Goal: Transaction & Acquisition: Purchase product/service

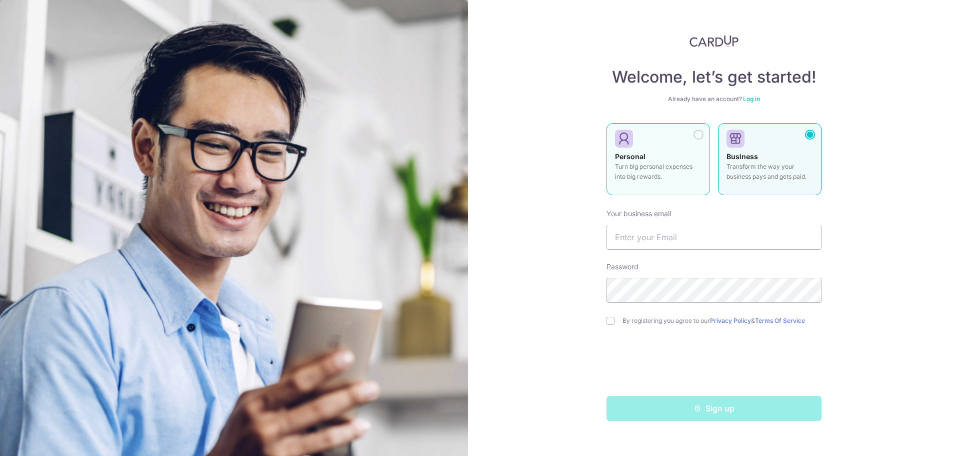
click at [698, 134] on div at bounding box center [699, 135] width 10 height 10
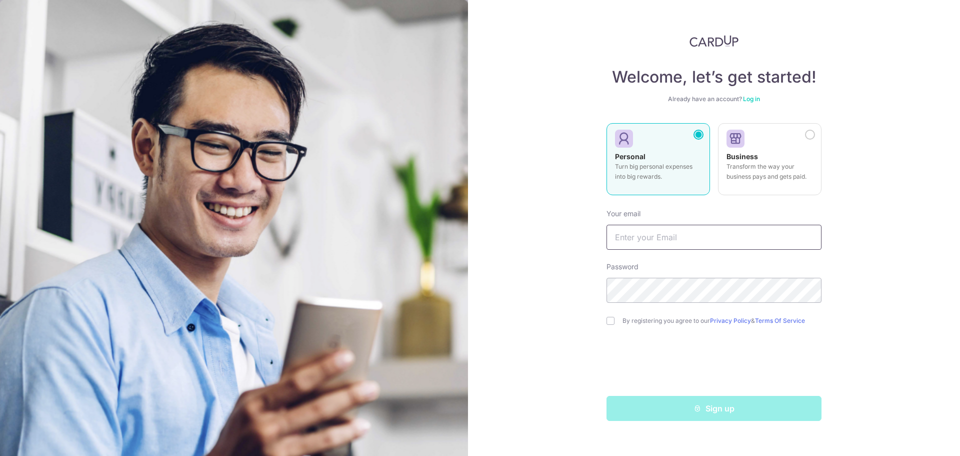
click at [654, 237] on input "text" at bounding box center [714, 237] width 215 height 25
click at [626, 233] on input "text" at bounding box center [714, 237] width 215 height 25
type input "[EMAIL_ADDRESS][PERSON_NAME][DOMAIN_NAME]"
click at [562, 294] on div "Welcome, let’s get started! Already have an account? Log in Personal Turn big p…" at bounding box center [714, 228] width 492 height 456
click at [612, 318] on input "checkbox" at bounding box center [611, 321] width 8 height 8
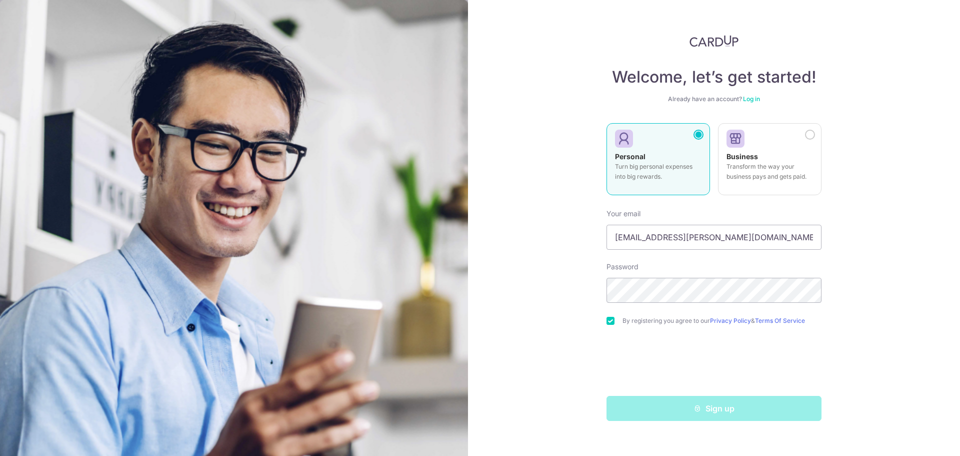
click at [608, 321] on input "checkbox" at bounding box center [611, 321] width 8 height 8
click at [608, 319] on input "checkbox" at bounding box center [611, 321] width 8 height 8
checkbox input "true"
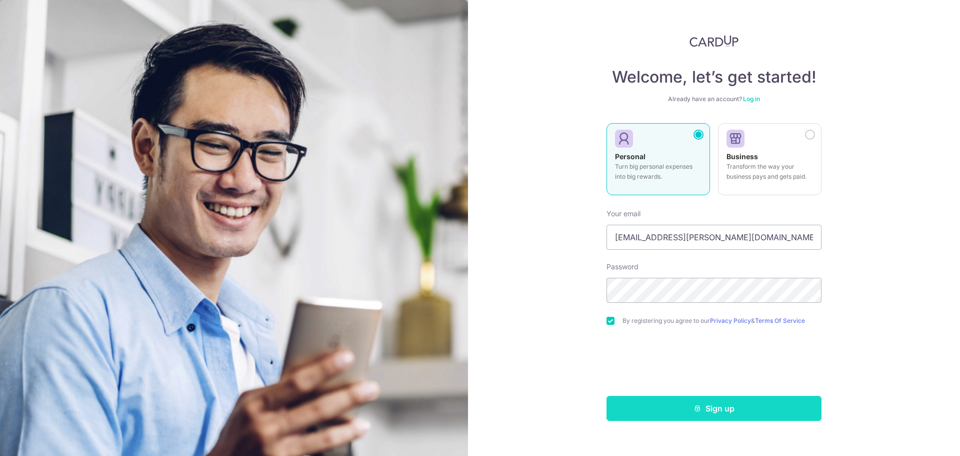
click at [694, 411] on icon "submit" at bounding box center [698, 408] width 8 height 8
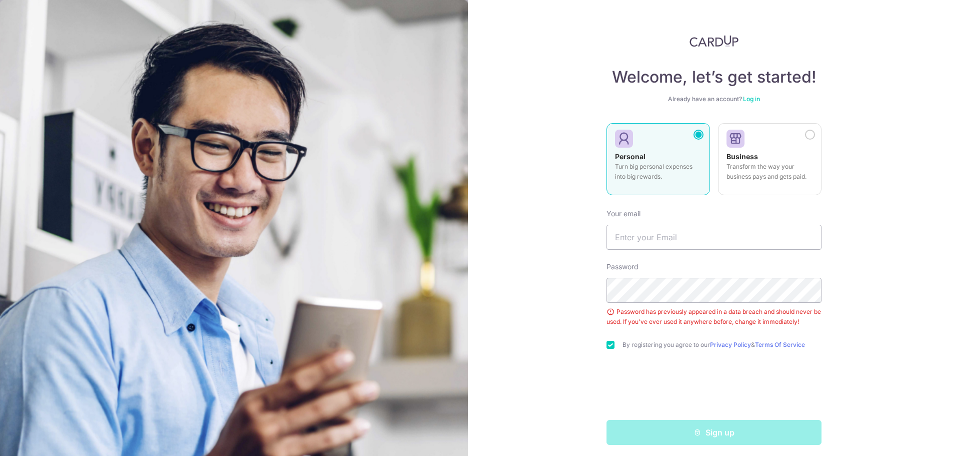
scroll to position [5, 0]
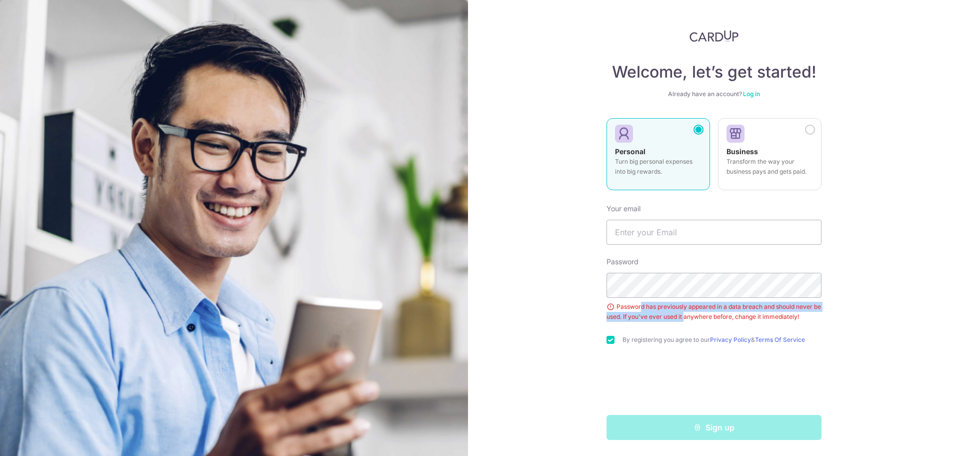
drag, startPoint x: 638, startPoint y: 308, endPoint x: 692, endPoint y: 313, distance: 54.2
click at [692, 313] on div "Password has previously appeared in a data breach and should never be used. If …" at bounding box center [714, 312] width 215 height 20
click at [654, 242] on input "text" at bounding box center [714, 232] width 215 height 25
type input "[EMAIL_ADDRESS][PERSON_NAME][DOMAIN_NAME]"
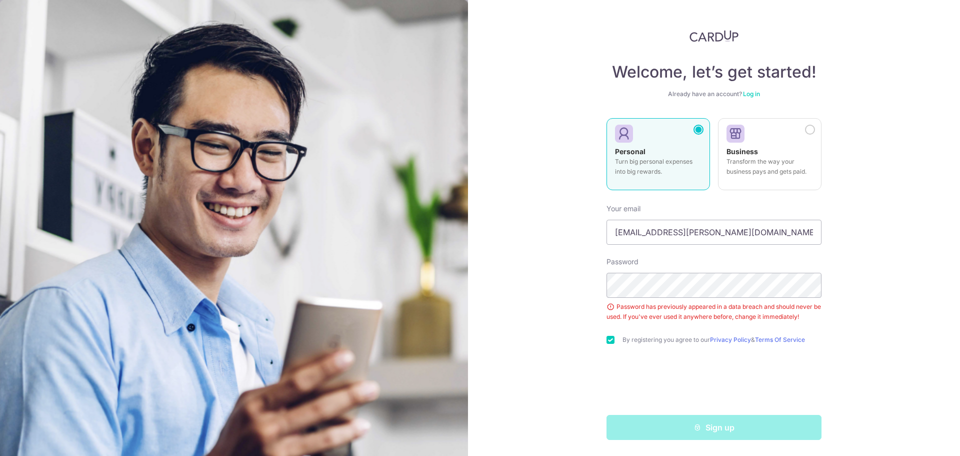
click at [581, 315] on div "Welcome, let’s get started! Already have an account? Log in Personal Turn big p…" at bounding box center [714, 228] width 492 height 456
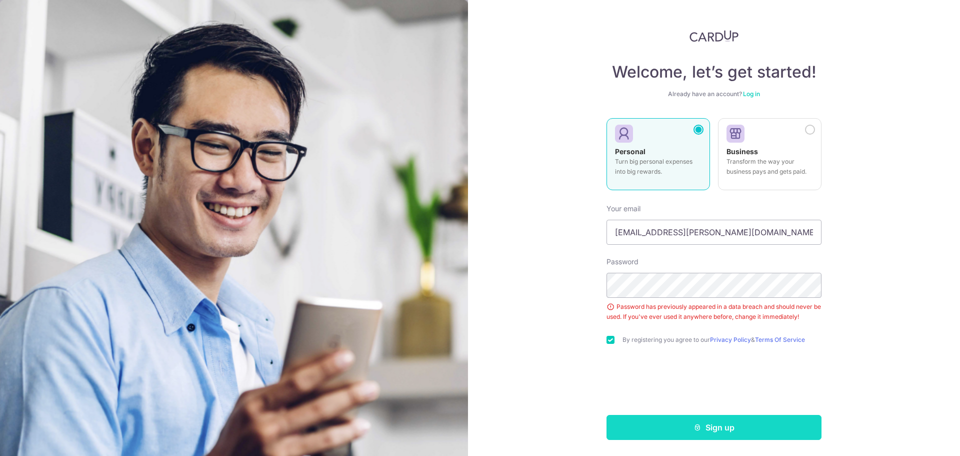
click at [718, 433] on button "Sign up" at bounding box center [714, 427] width 215 height 25
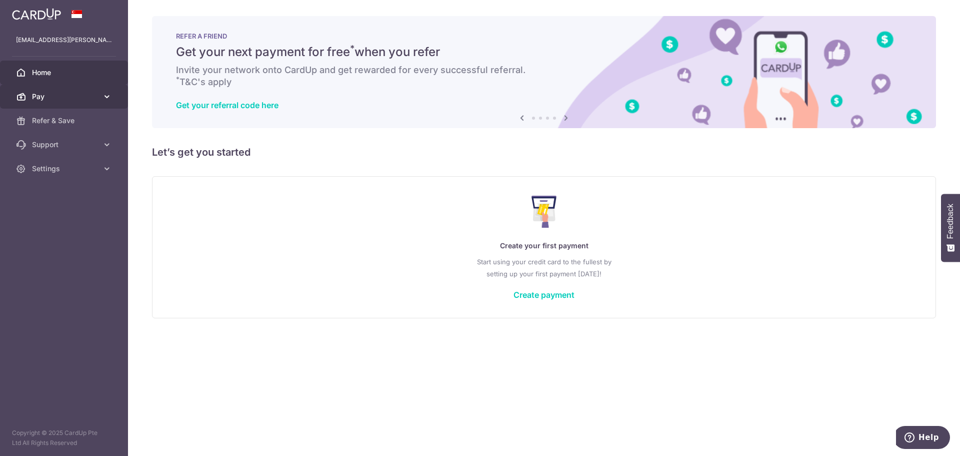
click at [86, 100] on span "Pay" at bounding box center [65, 97] width 66 height 10
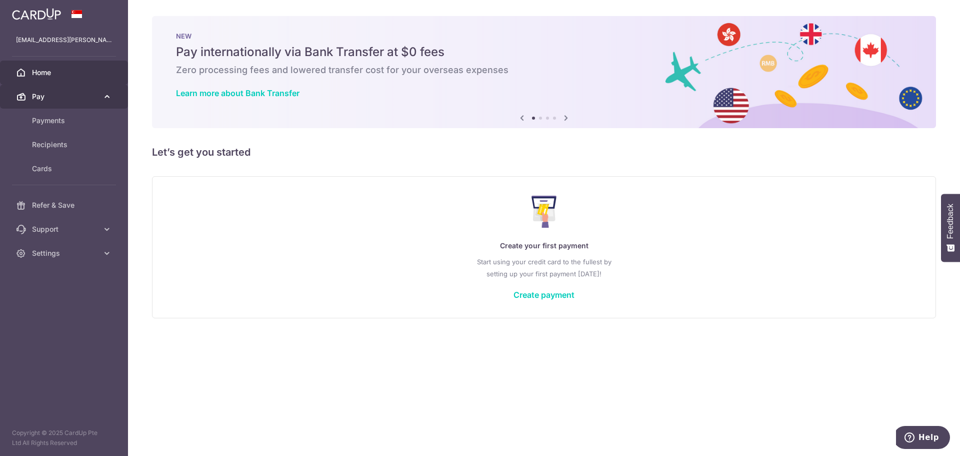
click at [86, 100] on span "Pay" at bounding box center [65, 97] width 66 height 10
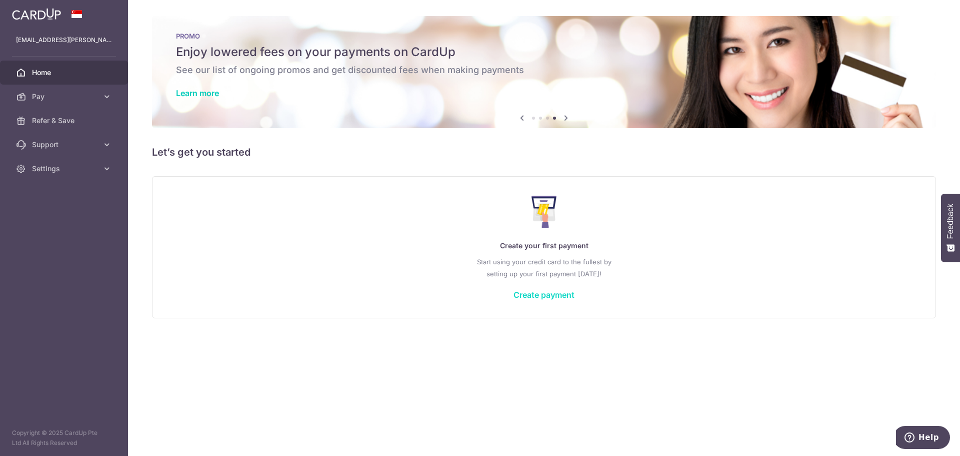
click at [544, 295] on link "Create payment" at bounding box center [544, 295] width 61 height 10
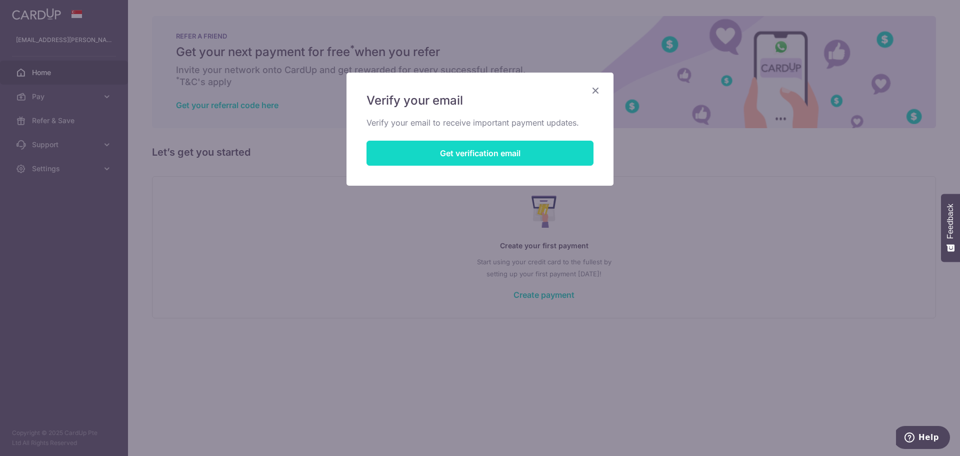
click at [474, 150] on button "Get verification email" at bounding box center [480, 153] width 227 height 25
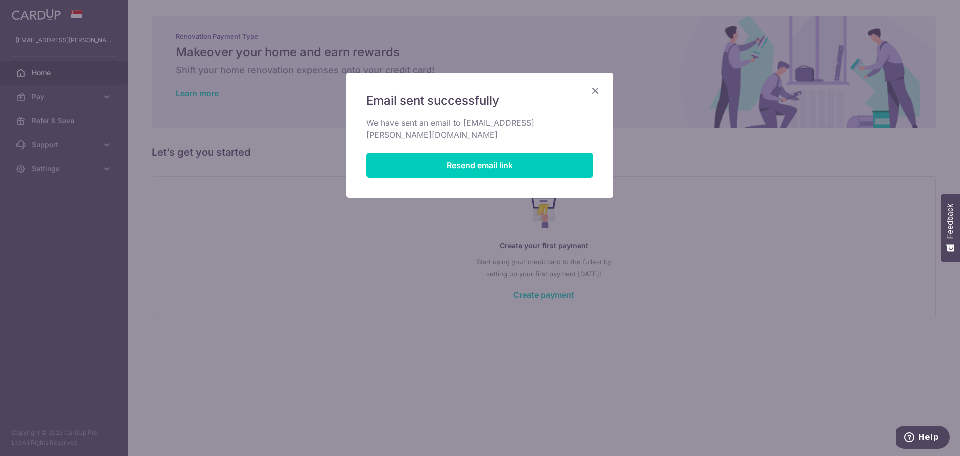
click at [599, 91] on icon "Close" at bounding box center [596, 90] width 12 height 13
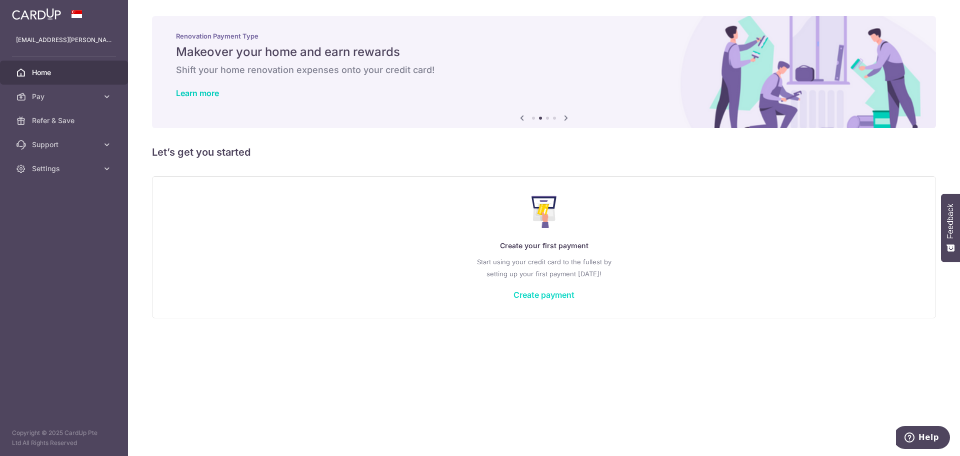
click at [561, 293] on link "Create payment" at bounding box center [544, 295] width 61 height 10
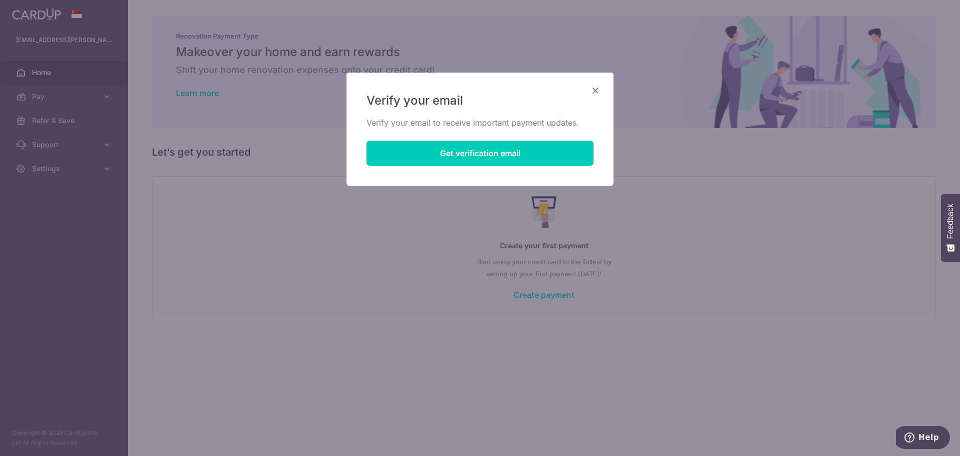
click at [601, 92] on icon "Close" at bounding box center [596, 90] width 12 height 13
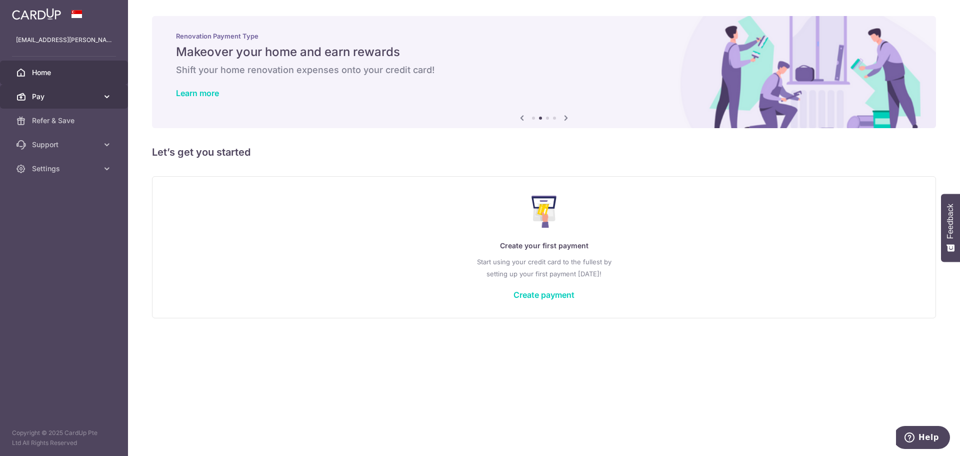
click at [68, 94] on span "Pay" at bounding box center [65, 97] width 66 height 10
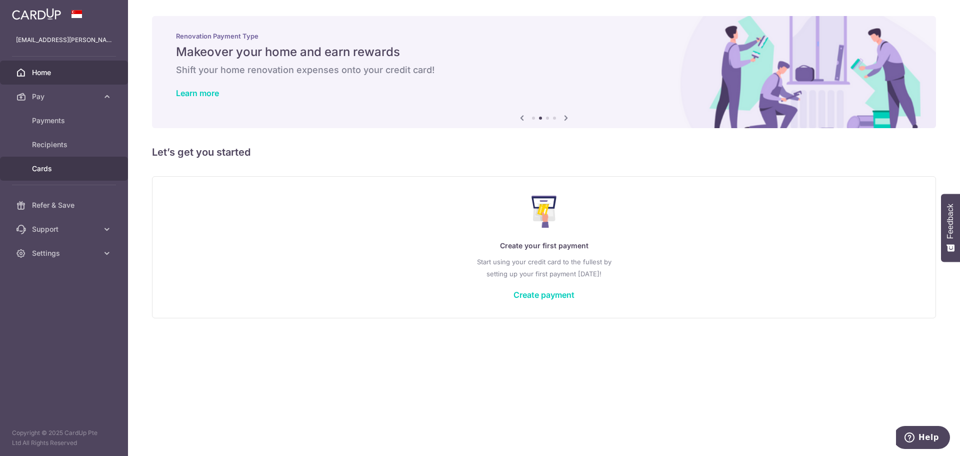
click at [65, 167] on span "Cards" at bounding box center [65, 169] width 66 height 10
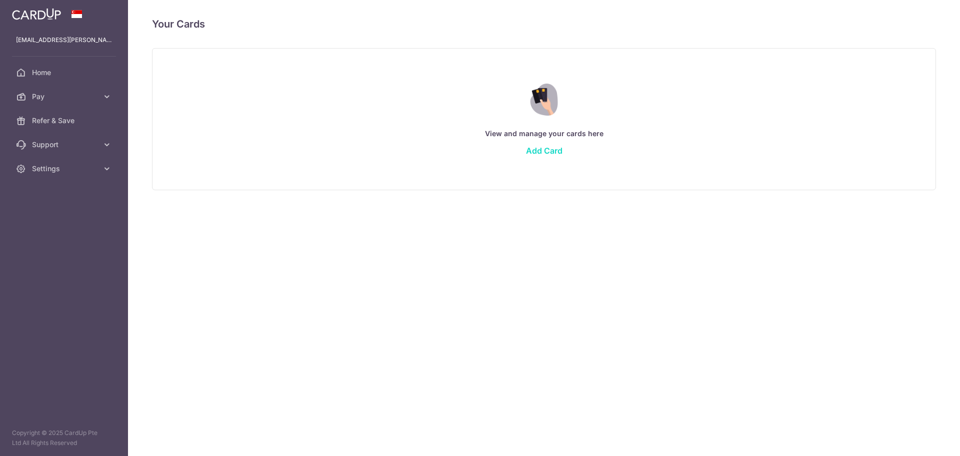
click at [548, 155] on link "Add Card" at bounding box center [544, 151] width 37 height 10
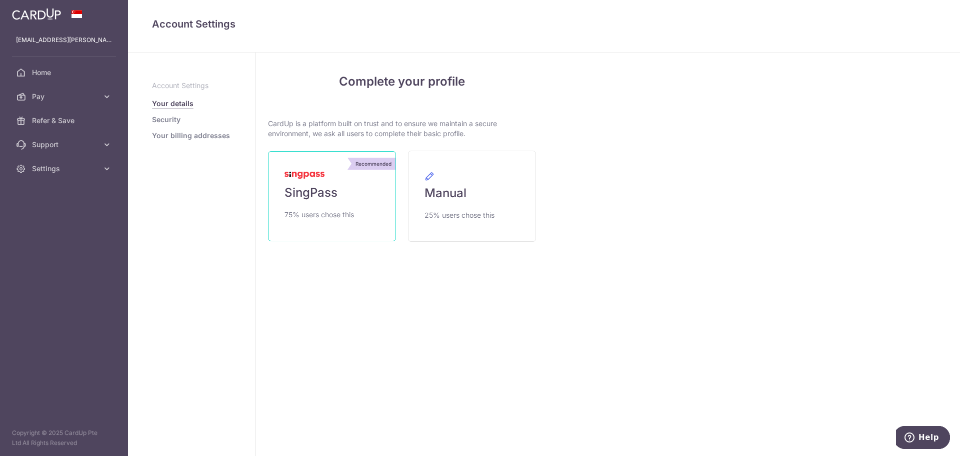
click at [312, 180] on link "Recommended SingPass 75% users chose this" at bounding box center [332, 196] width 128 height 90
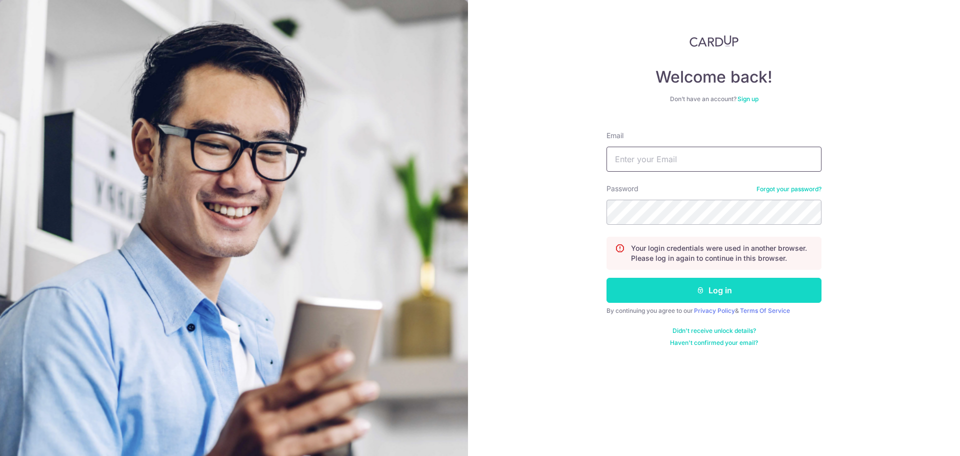
type input "pallavi.vohra@lrpl.sg"
click at [715, 293] on button "Log in" at bounding box center [714, 290] width 215 height 25
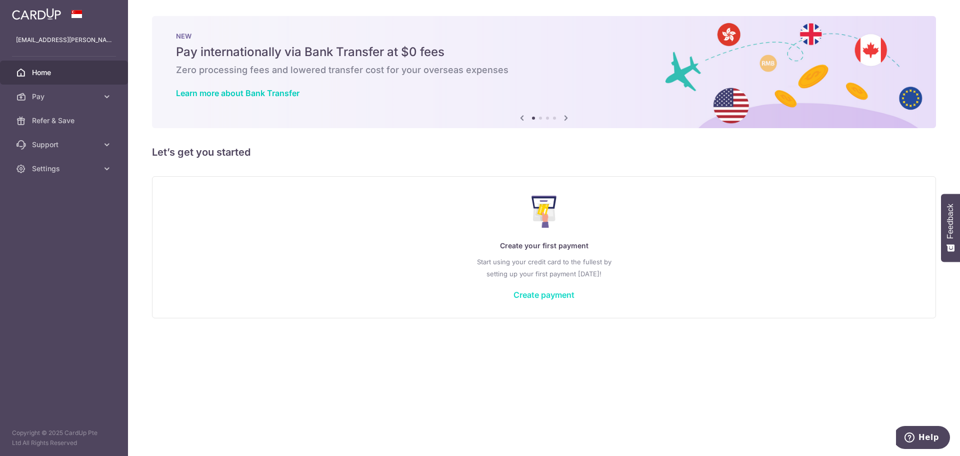
click at [534, 296] on link "Create payment" at bounding box center [544, 295] width 61 height 10
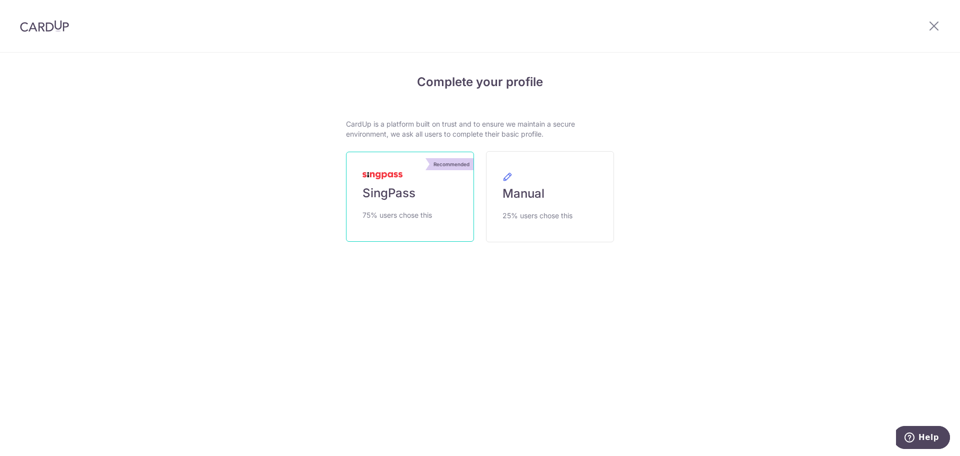
click at [423, 213] on span "75% users chose this" at bounding box center [398, 215] width 70 height 12
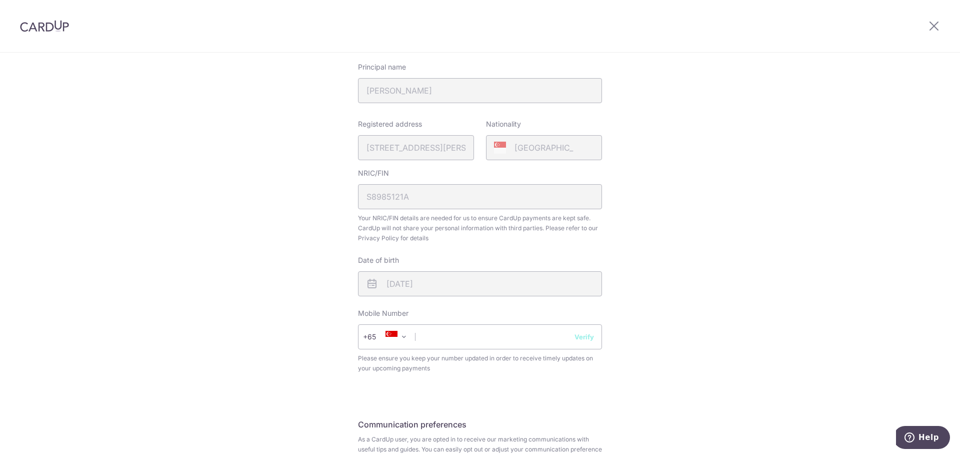
scroll to position [200, 0]
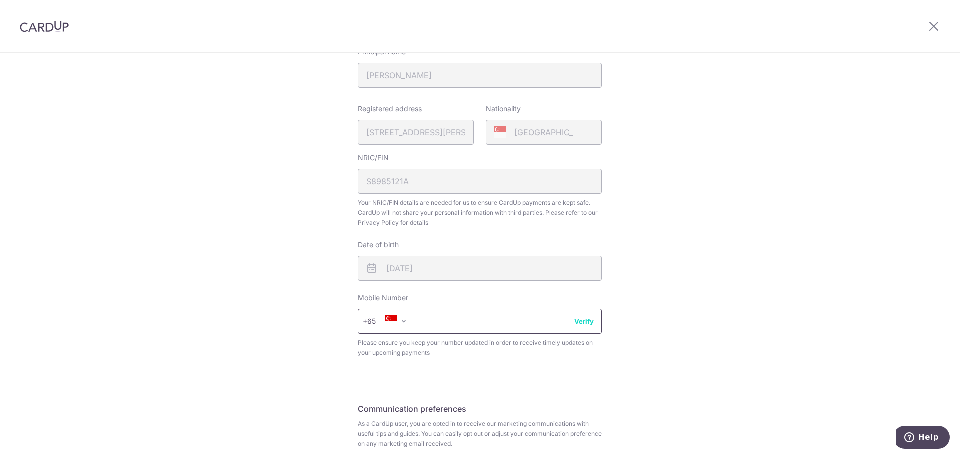
click at [427, 326] on input "text" at bounding box center [480, 321] width 244 height 25
paste input "9384 3502"
click at [423, 321] on input "9384 3502" at bounding box center [480, 321] width 244 height 25
click at [440, 324] on input "9384 3502" at bounding box center [480, 321] width 244 height 25
type input "93843502"
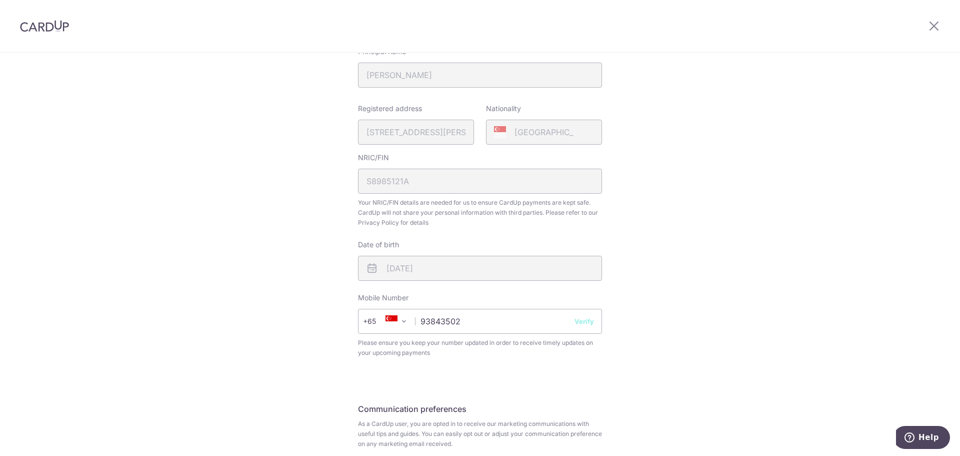
click at [443, 352] on span "Please ensure you keep your number updated in order to receive timely updates o…" at bounding box center [480, 348] width 244 height 20
click at [585, 322] on button "Verify" at bounding box center [585, 321] width 20 height 10
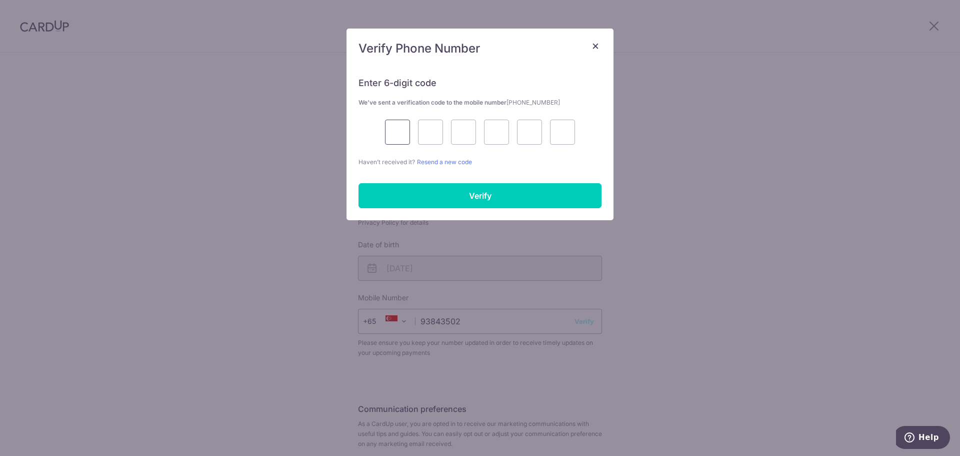
click at [403, 128] on input "text" at bounding box center [397, 132] width 25 height 25
type input "6"
type input "2"
type input "0"
type input "7"
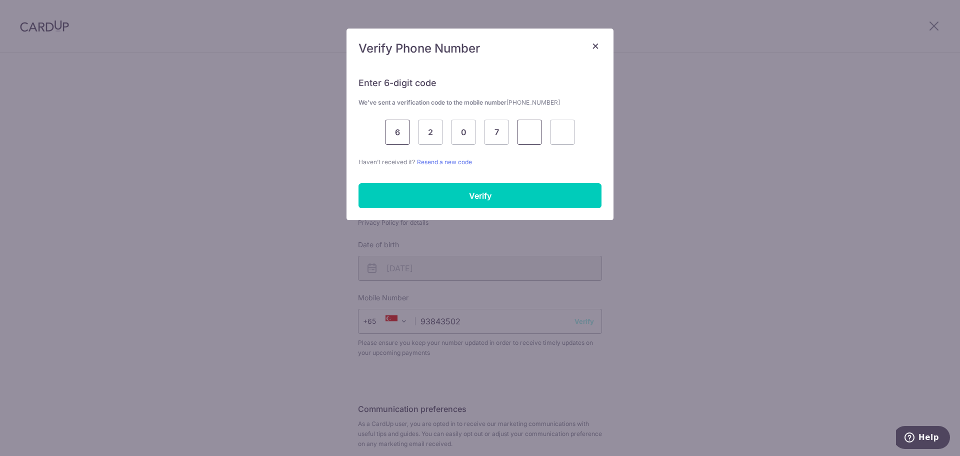
type input "1"
type input "9"
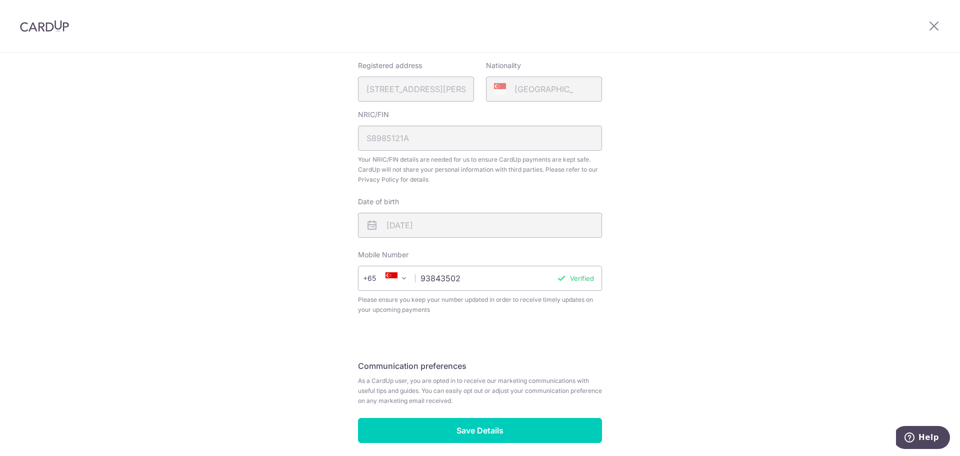
scroll to position [285, 0]
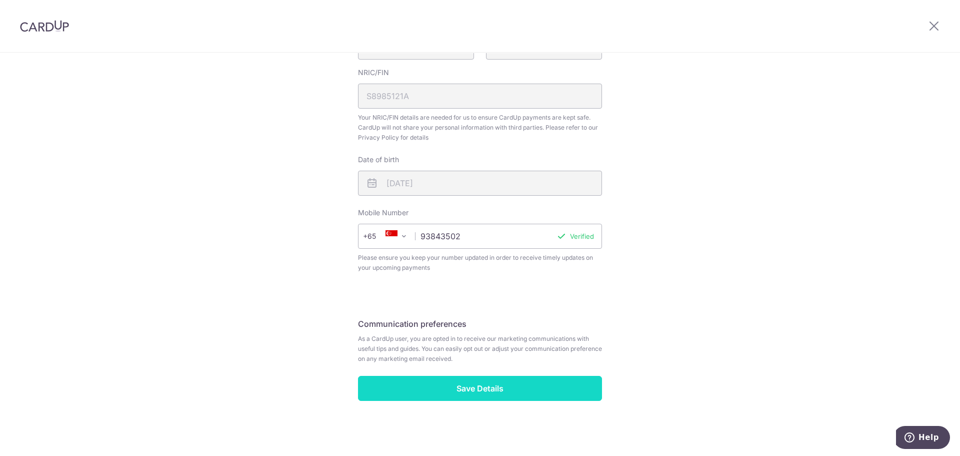
click at [485, 386] on input "Save Details" at bounding box center [480, 388] width 244 height 25
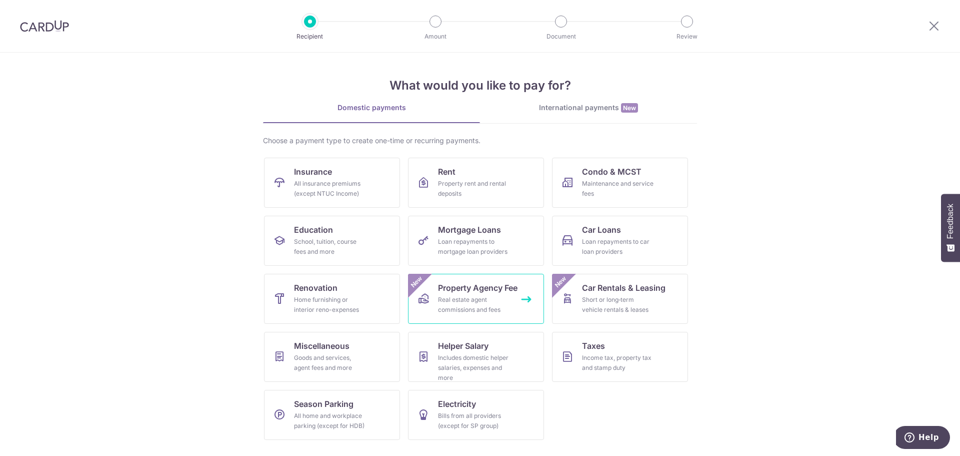
click at [446, 298] on div "Real estate agent commissions and fees" at bounding box center [474, 305] width 72 height 20
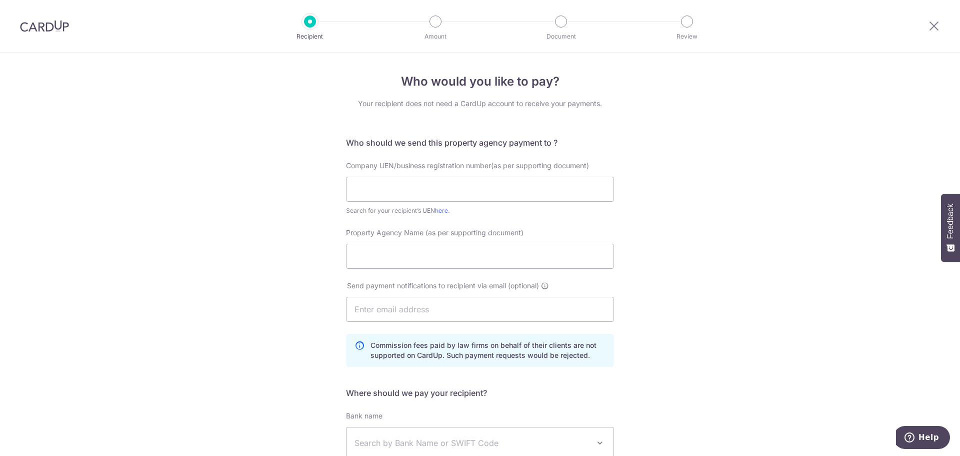
click at [642, 173] on div "Who would you like to pay? Your recipient does not need a CardUp account to rec…" at bounding box center [480, 329] width 960 height 553
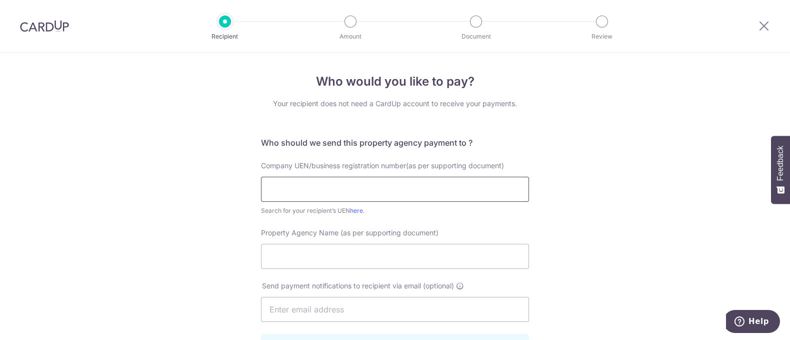
click at [393, 190] on input "text" at bounding box center [395, 189] width 268 height 25
drag, startPoint x: 409, startPoint y: 162, endPoint x: 503, endPoint y: 164, distance: 94.1
click at [503, 164] on span "Company UEN/business registration number(as per supporting document)" at bounding box center [382, 165] width 243 height 9
click at [50, 25] on img at bounding box center [44, 26] width 49 height 12
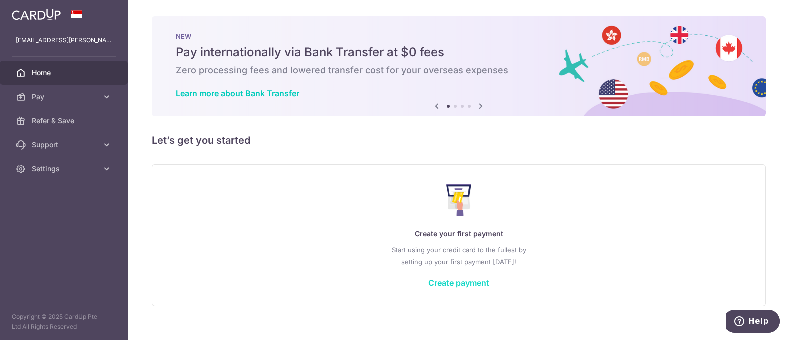
click at [443, 280] on link "Create payment" at bounding box center [459, 283] width 61 height 10
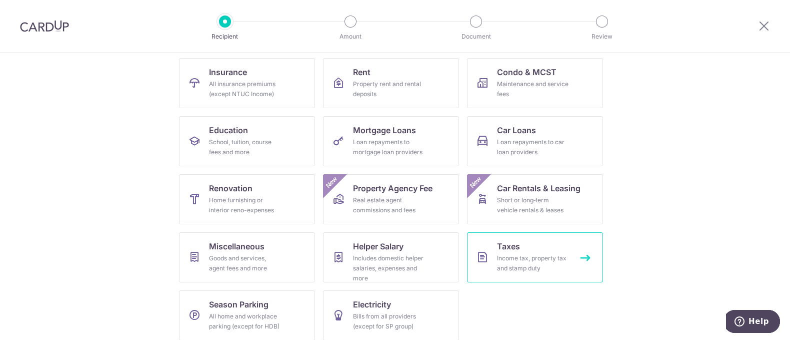
scroll to position [108, 0]
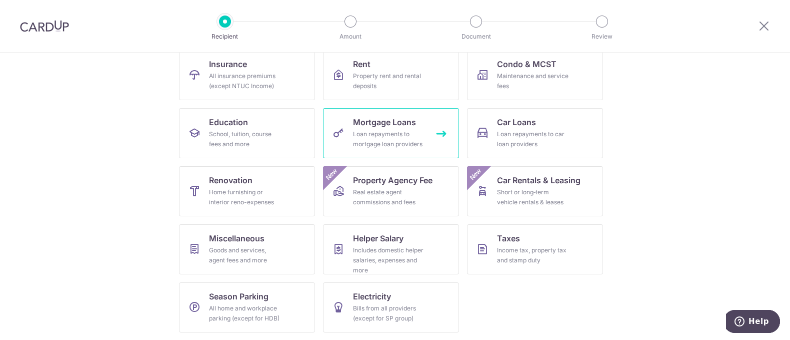
click at [355, 129] on div "Loan repayments to mortgage loan providers" at bounding box center [389, 139] width 72 height 20
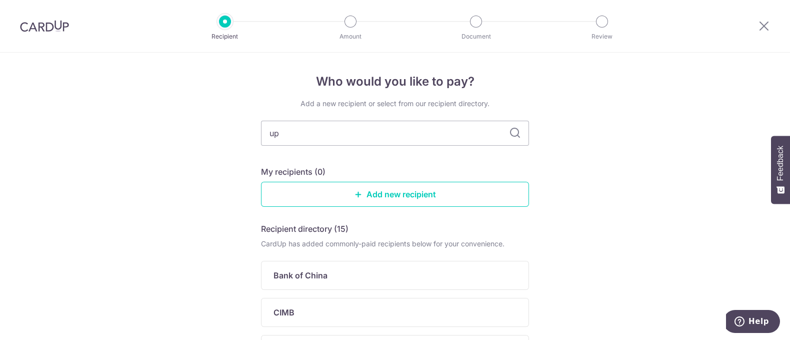
type input "upo"
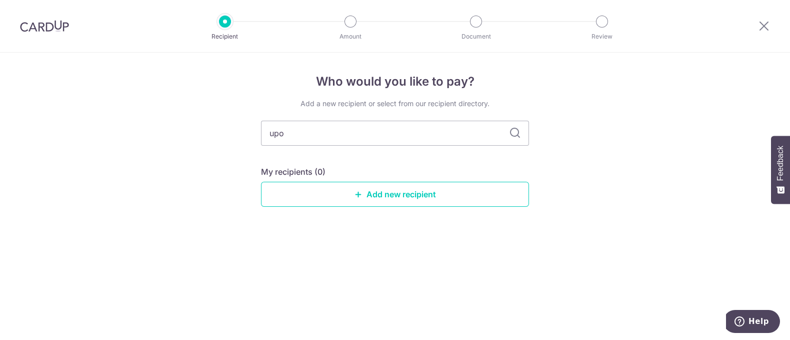
type input "upob"
type input "uob"
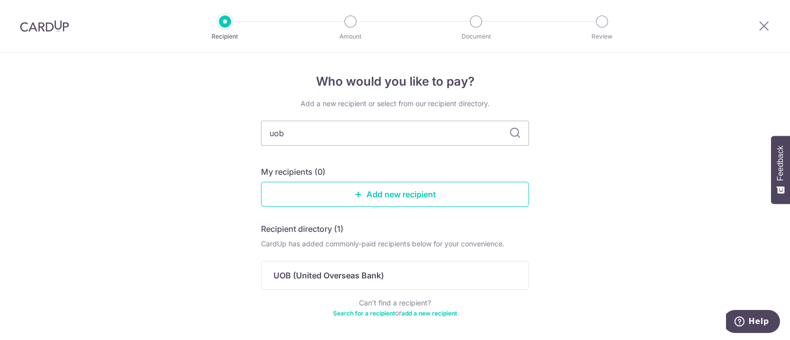
click at [509, 136] on icon at bounding box center [515, 133] width 12 height 12
click at [511, 134] on icon at bounding box center [515, 133] width 12 height 12
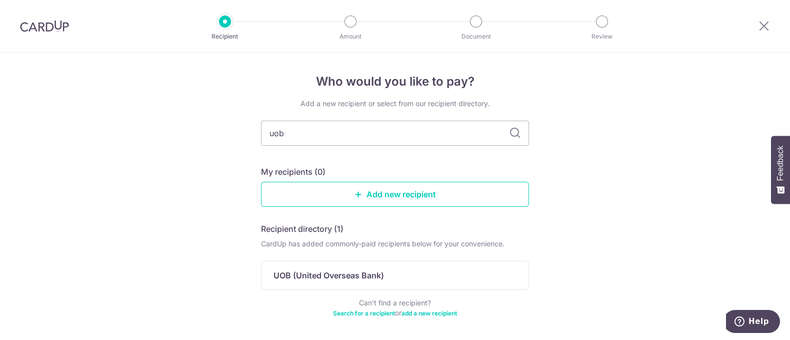
click at [511, 134] on icon at bounding box center [515, 133] width 12 height 12
click at [465, 136] on input "uob" at bounding box center [395, 133] width 268 height 25
click at [427, 194] on link "Add new recipient" at bounding box center [395, 194] width 268 height 25
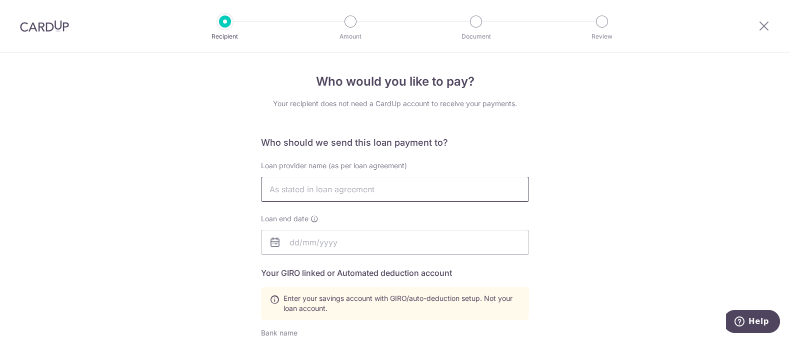
click at [408, 194] on input "text" at bounding box center [395, 189] width 268 height 25
type input "UOB"
click at [305, 244] on input "text" at bounding box center [395, 242] width 268 height 25
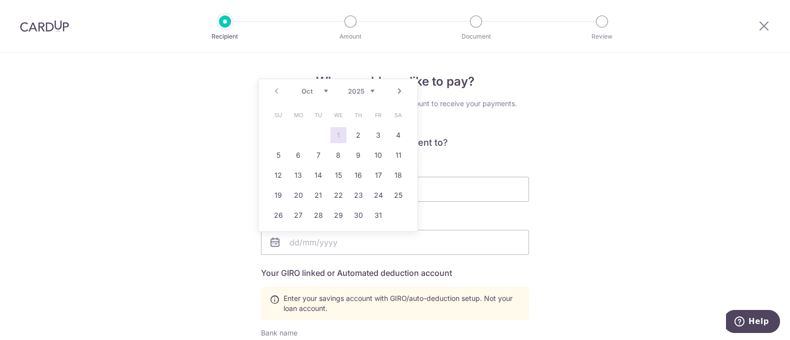
click at [325, 90] on select "Oct Nov Dec" at bounding box center [315, 91] width 27 height 8
click at [302, 156] on link "3" at bounding box center [299, 155] width 16 height 16
type input "[DATE]"
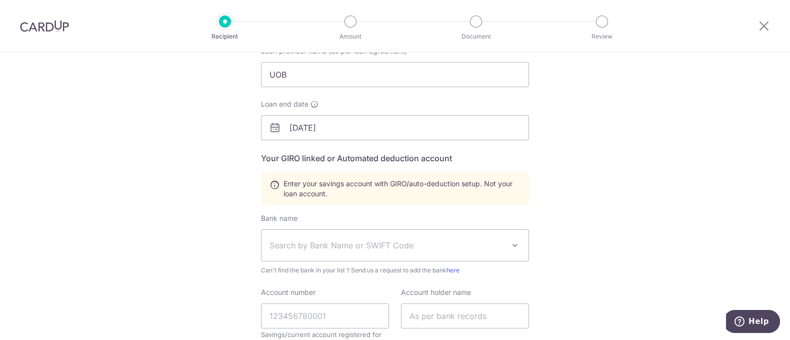
scroll to position [126, 0]
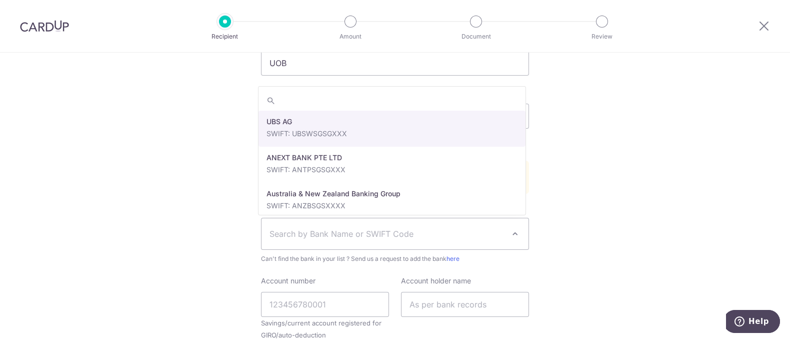
click at [333, 229] on span "Search by Bank Name or SWIFT Code" at bounding box center [387, 234] width 235 height 12
type input "O"
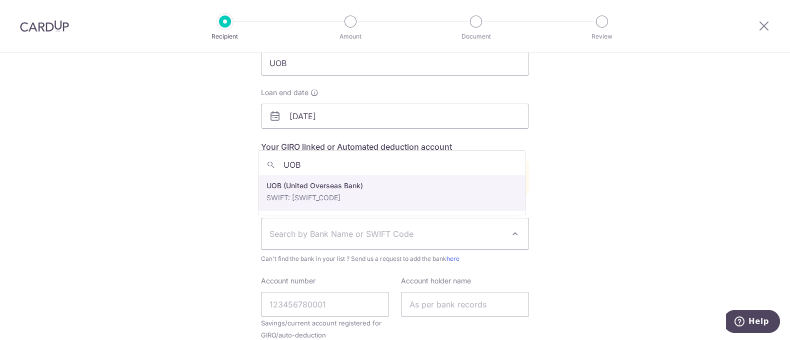
type input "UOB"
select select "18"
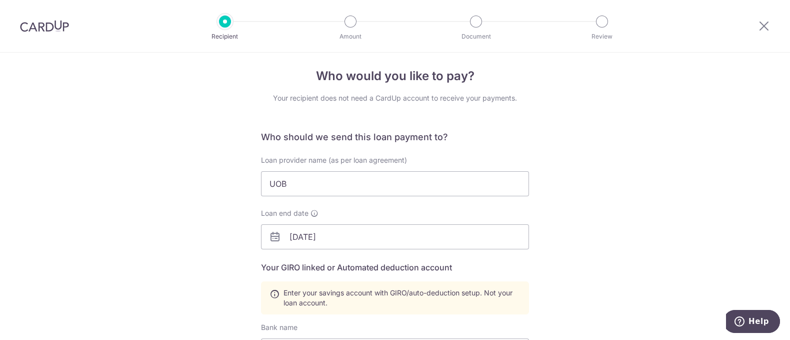
scroll to position [0, 0]
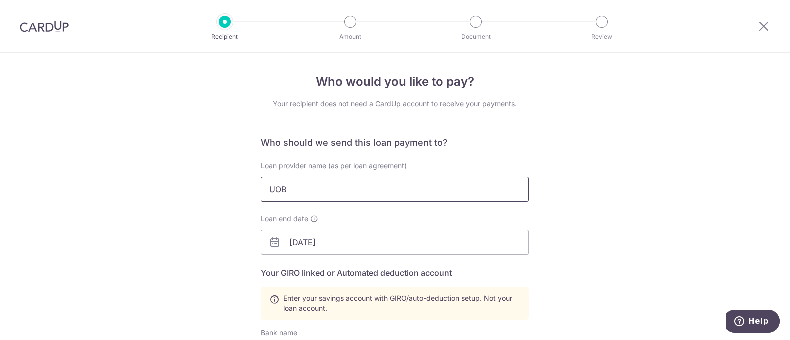
click at [313, 192] on input "UOB" at bounding box center [395, 189] width 268 height 25
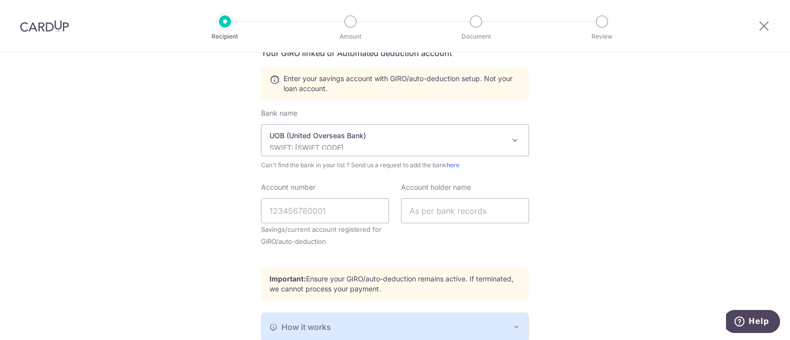
scroll to position [220, 0]
type input "UOB (HL-FI/CBAL/RFR)"
click at [344, 217] on input "Account number" at bounding box center [325, 210] width 128 height 25
type input "8018861054"
click at [423, 213] on input "text" at bounding box center [465, 210] width 128 height 25
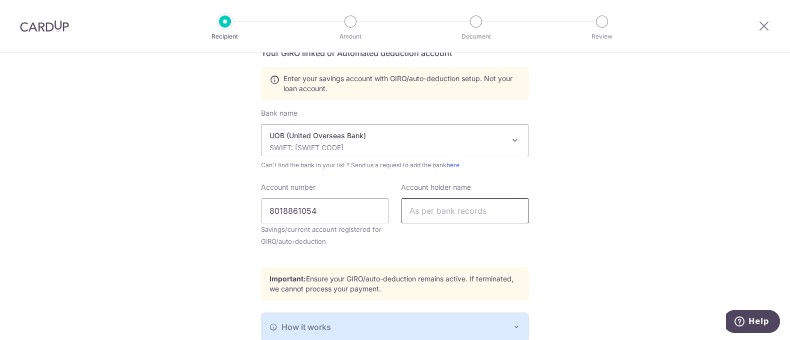
type input "p"
type input "PALLAVI VOHRA"
click at [549, 239] on div "Who would you like to pay? Your recipient does not need a CardUp account to rec…" at bounding box center [395, 129] width 790 height 592
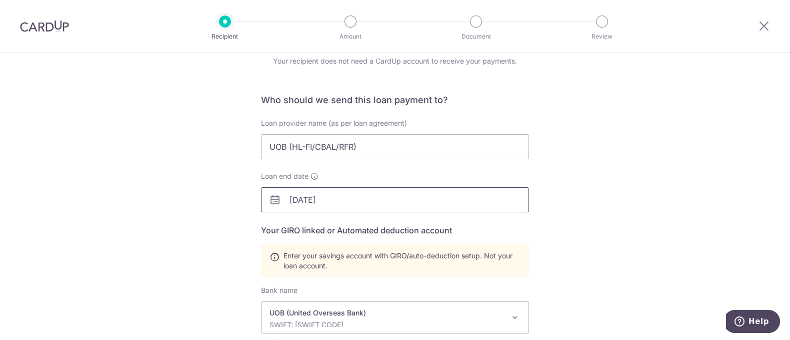
scroll to position [34, 0]
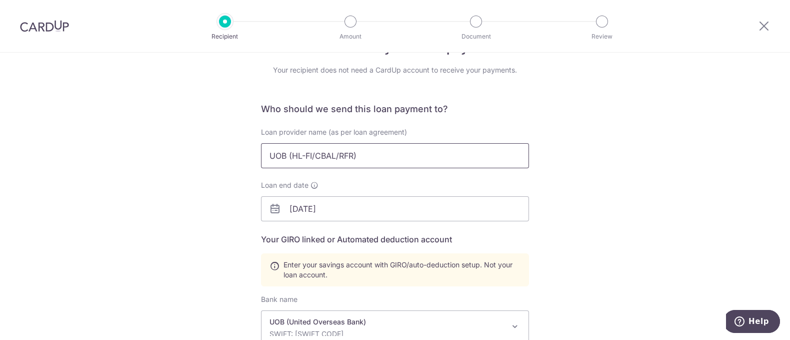
click at [358, 159] on input "UOB (HL-FI/CBAL/RFR)" at bounding box center [395, 155] width 268 height 25
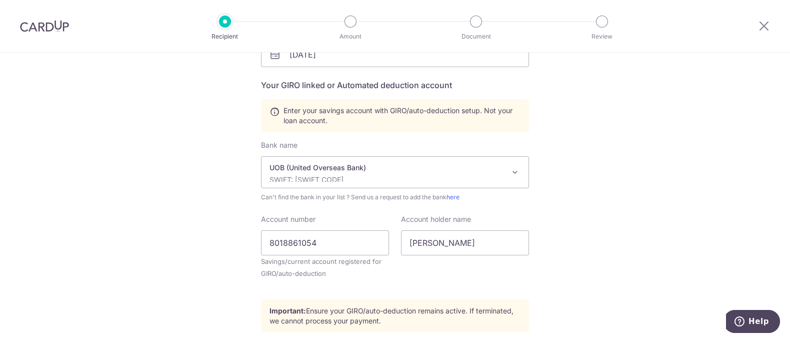
scroll to position [226, 0]
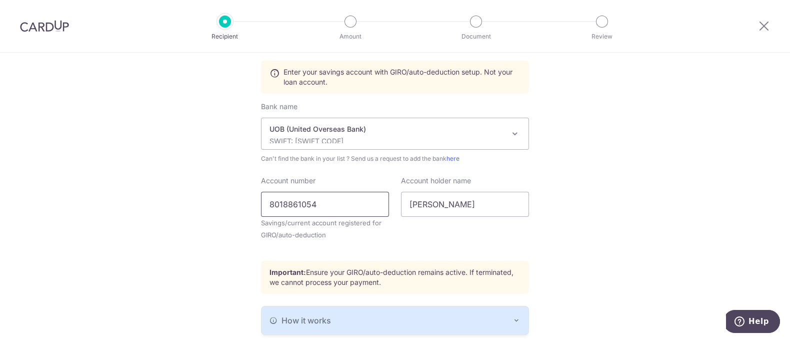
click at [316, 201] on input "8018861054" at bounding box center [325, 204] width 128 height 25
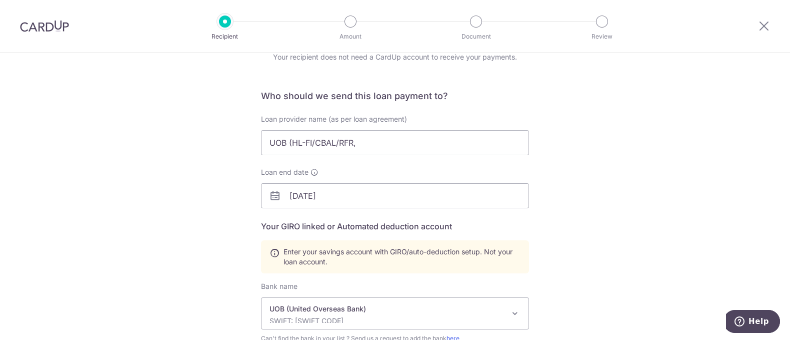
scroll to position [46, 0]
click at [375, 149] on input "UOB (HL-FI/CBAL/RFR," at bounding box center [395, 143] width 268 height 25
paste input "8018861054"
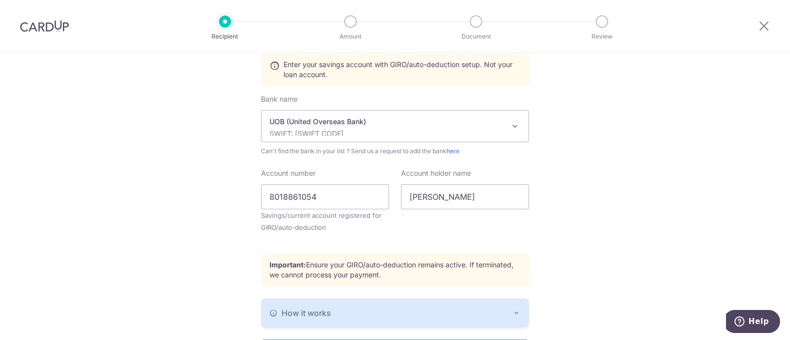
scroll to position [247, 0]
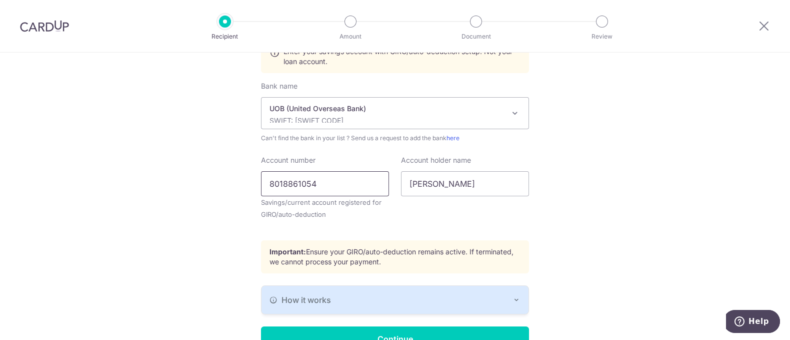
type input "UOB (HL-FI/CBAL/RFR, 8018861054)"
click at [359, 186] on input "8018861054" at bounding box center [325, 183] width 128 height 25
click at [345, 186] on input "Account number" at bounding box center [325, 183] width 128 height 25
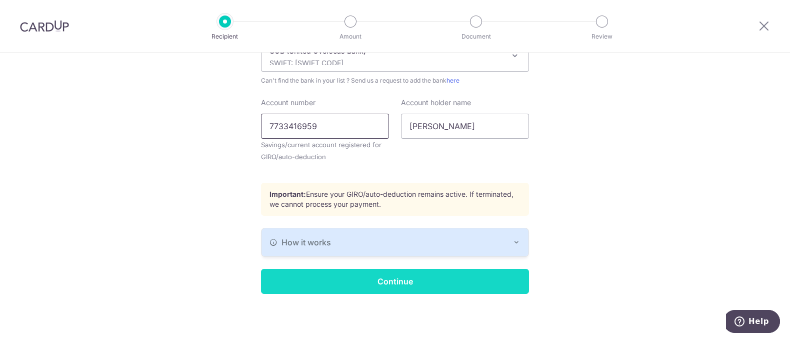
type input "7733416959"
click at [360, 279] on input "Continue" at bounding box center [395, 281] width 268 height 25
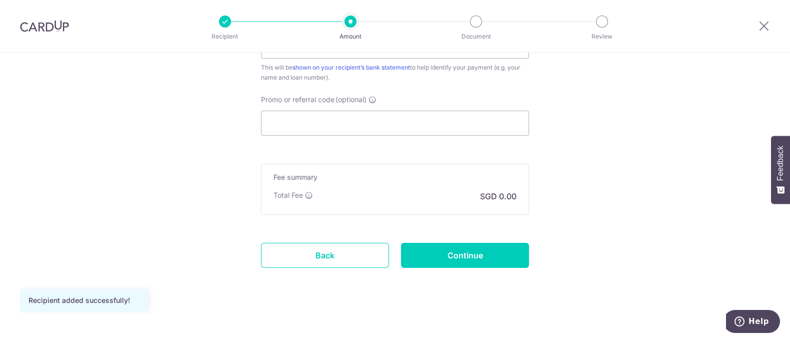
scroll to position [616, 0]
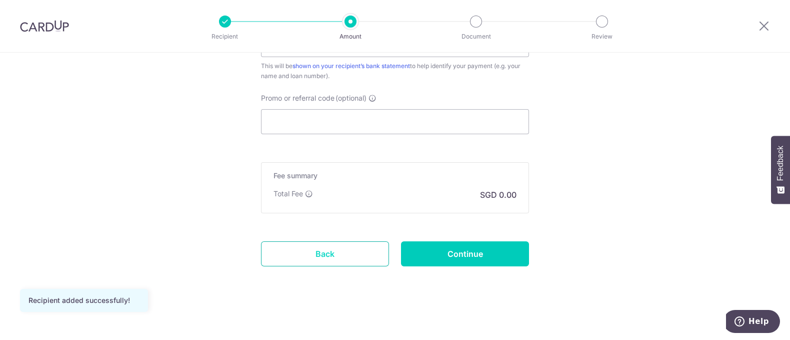
drag, startPoint x: 335, startPoint y: 260, endPoint x: 447, endPoint y: 55, distance: 233.4
click at [335, 260] on link "Back" at bounding box center [325, 253] width 128 height 25
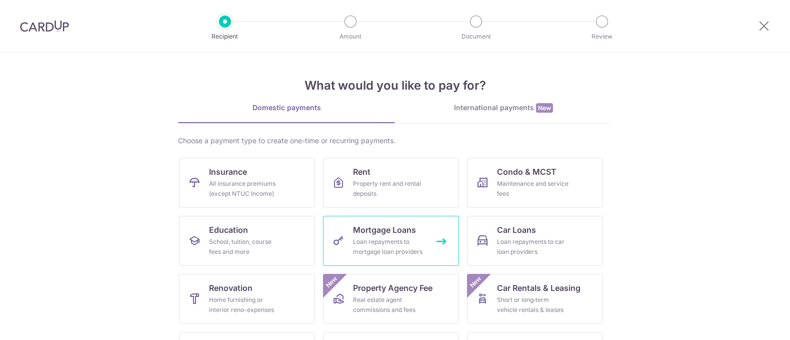
click at [382, 241] on div "Loan repayments to mortgage loan providers" at bounding box center [389, 247] width 72 height 20
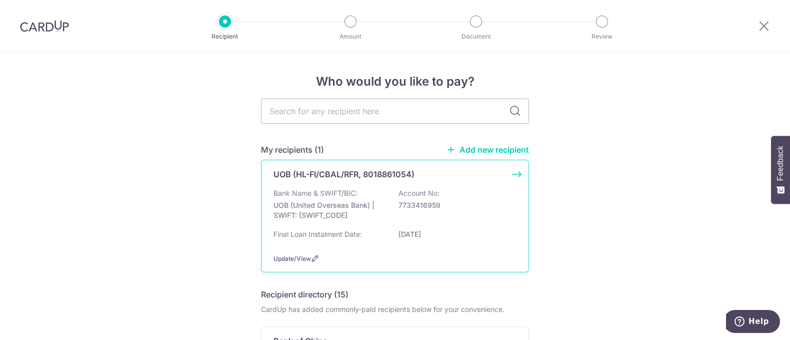
click at [374, 209] on p "UOB (United Overseas Bank) | SWIFT: UOVBSGSGXXX" at bounding box center [330, 210] width 112 height 20
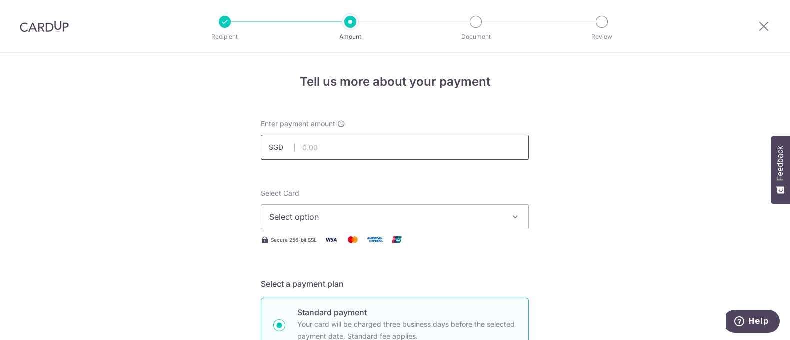
click at [321, 149] on input "text" at bounding box center [395, 147] width 268 height 25
click at [318, 144] on input "text" at bounding box center [395, 147] width 268 height 25
type input "16,626.72"
click at [312, 216] on span "Select option" at bounding box center [386, 217] width 233 height 12
click at [319, 241] on span "Add credit card" at bounding box center [404, 245] width 233 height 10
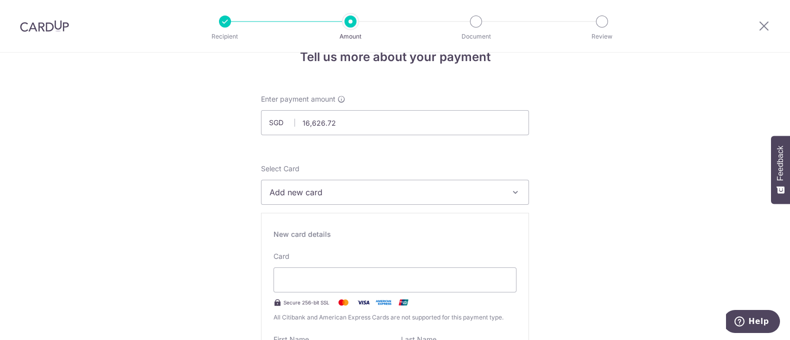
scroll to position [27, 0]
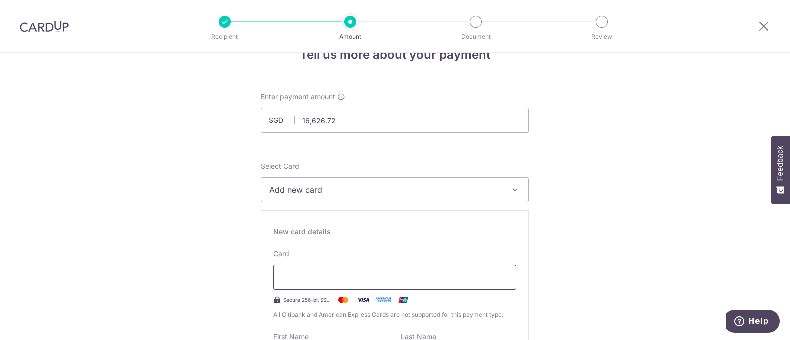
click at [370, 284] on div at bounding box center [395, 277] width 243 height 25
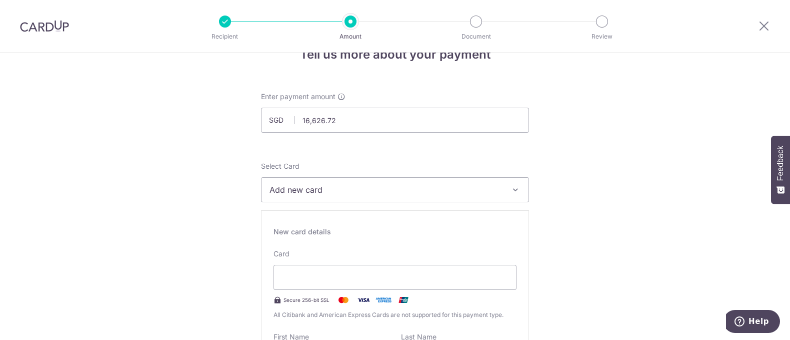
drag, startPoint x: 370, startPoint y: 284, endPoint x: 466, endPoint y: 292, distance: 96.9
click at [466, 292] on div "Card Secure 256-bit SSL All Citibank and American Express Cards are not support…" at bounding box center [395, 284] width 243 height 71
drag, startPoint x: 466, startPoint y: 292, endPoint x: 664, endPoint y: 309, distance: 198.3
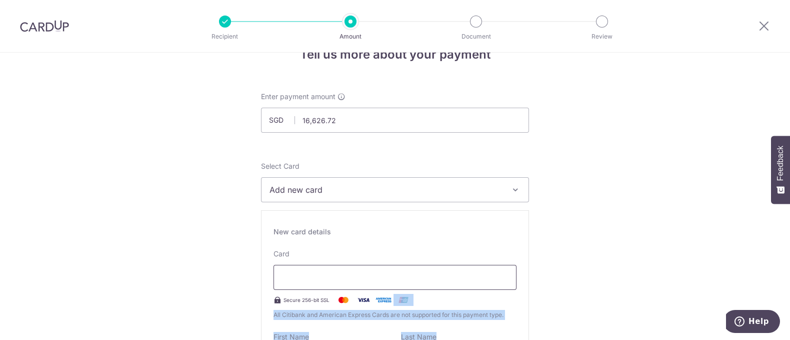
click at [393, 284] on div at bounding box center [395, 277] width 243 height 25
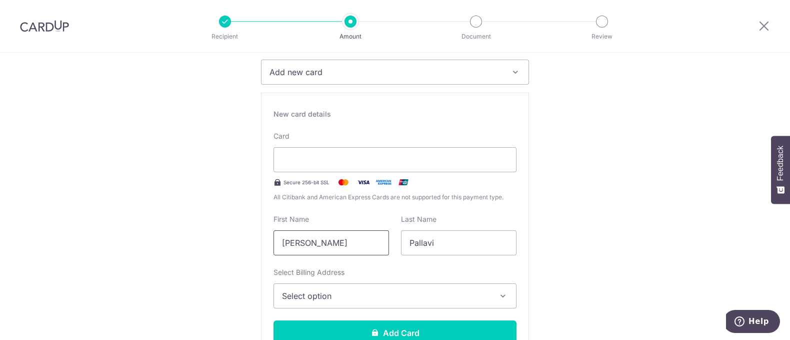
scroll to position [155, 0]
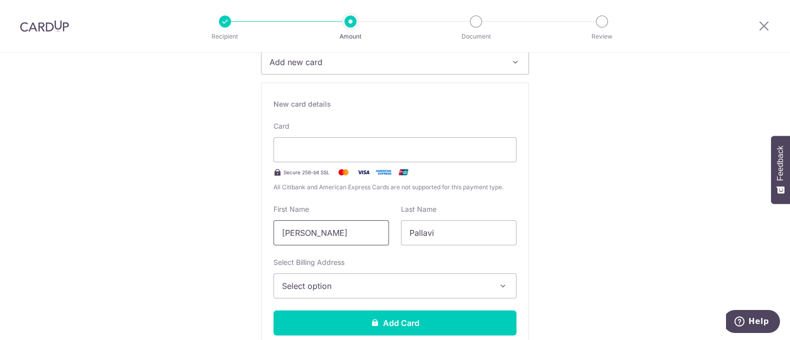
click at [338, 280] on span "Select option" at bounding box center [386, 286] width 208 height 12
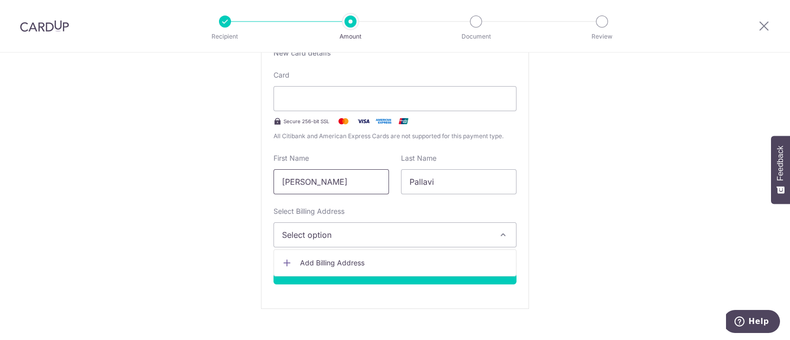
scroll to position [225, 0]
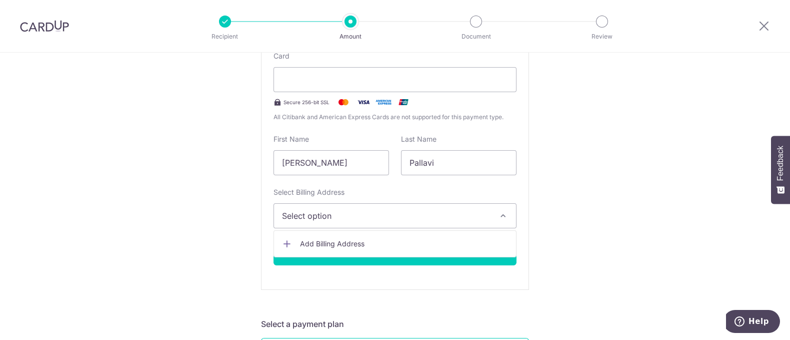
click at [318, 244] on span "Add Billing Address" at bounding box center [404, 244] width 208 height 10
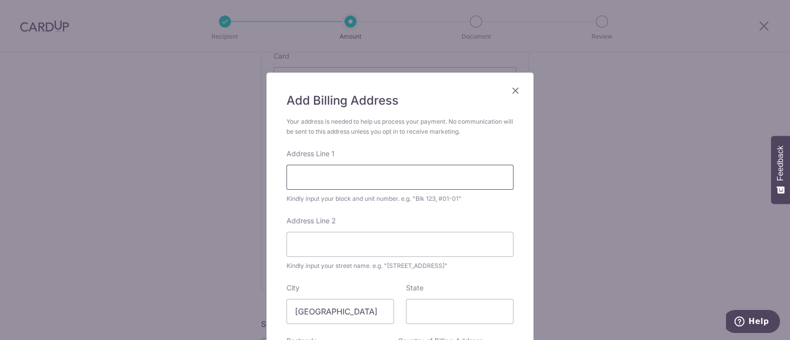
click at [309, 189] on input "Address Line 1" at bounding box center [400, 177] width 227 height 25
type input "29"
click at [321, 241] on input "Address Line 2" at bounding box center [400, 244] width 227 height 25
type input "BOURNEMOUTH ROAD"
click at [423, 304] on input "State" at bounding box center [460, 311] width 108 height 25
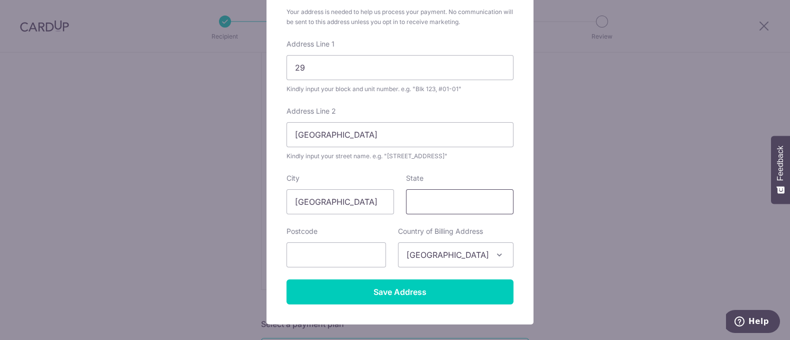
scroll to position [110, 0]
click at [349, 263] on input "text" at bounding box center [337, 254] width 100 height 25
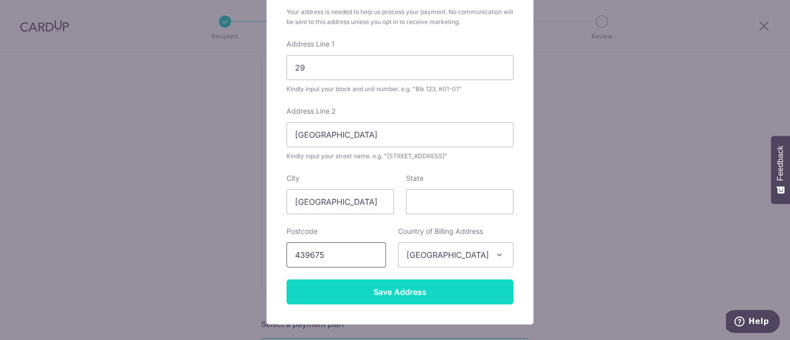
type input "439675"
click at [420, 289] on input "Save Address" at bounding box center [400, 291] width 227 height 25
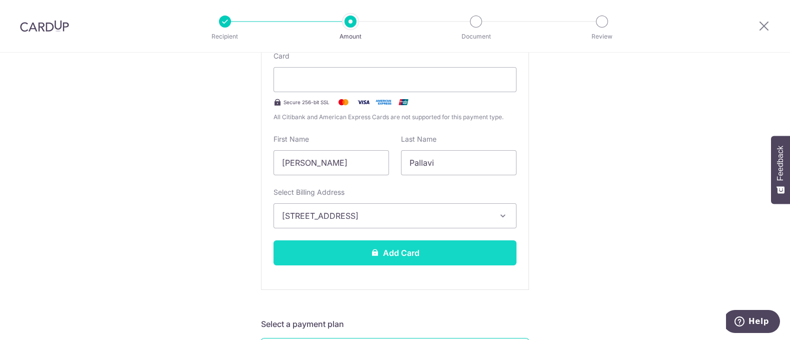
click at [428, 254] on button "Add Card" at bounding box center [395, 252] width 243 height 25
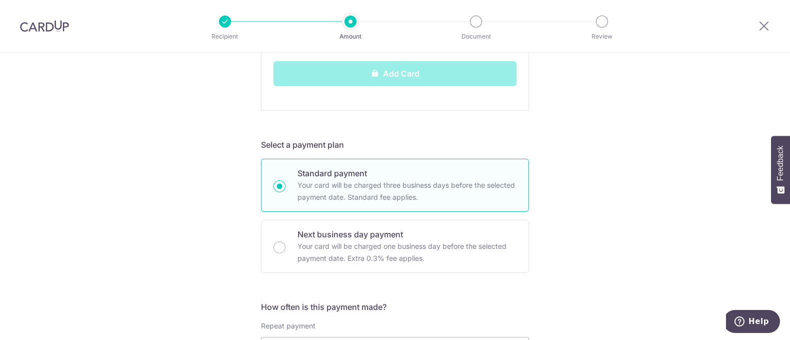
scroll to position [473, 0]
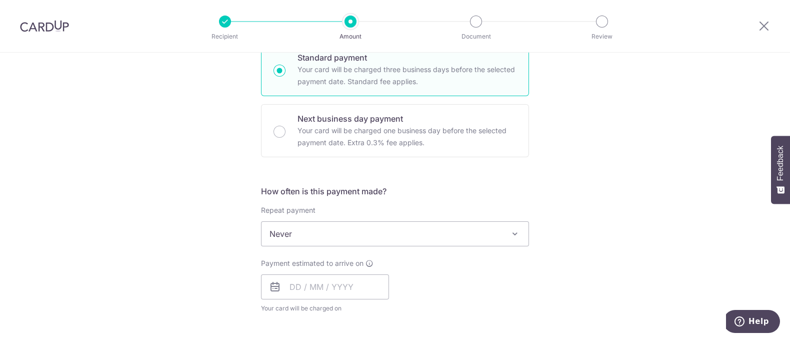
scroll to position [256, 0]
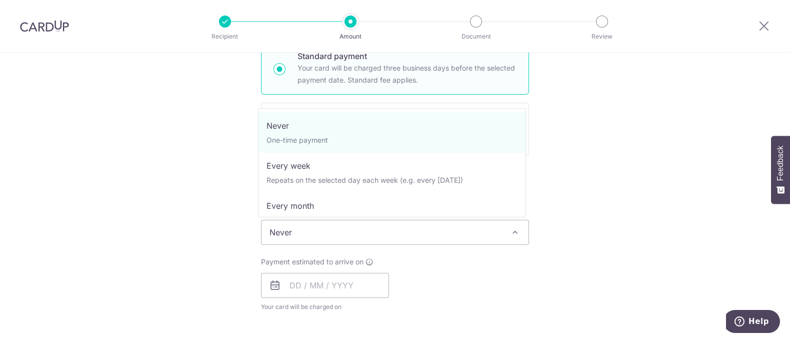
click at [445, 236] on span "Never" at bounding box center [395, 232] width 267 height 24
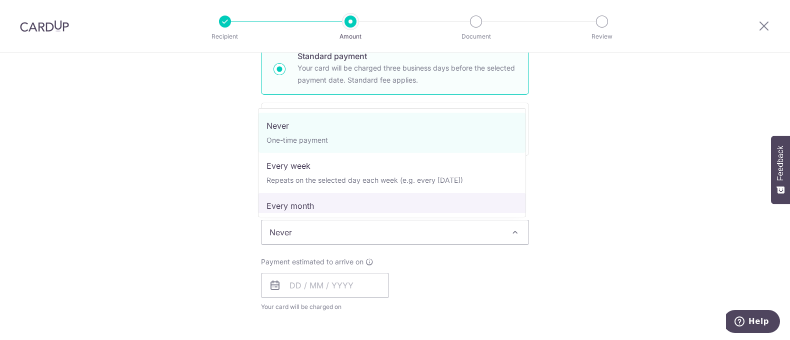
select select "3"
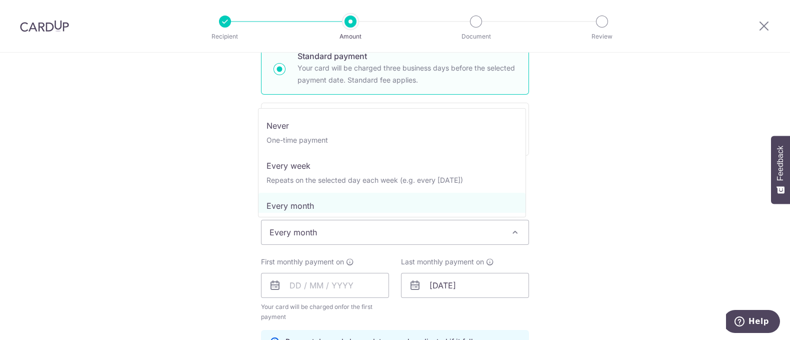
click at [421, 235] on span "Every month" at bounding box center [395, 232] width 267 height 24
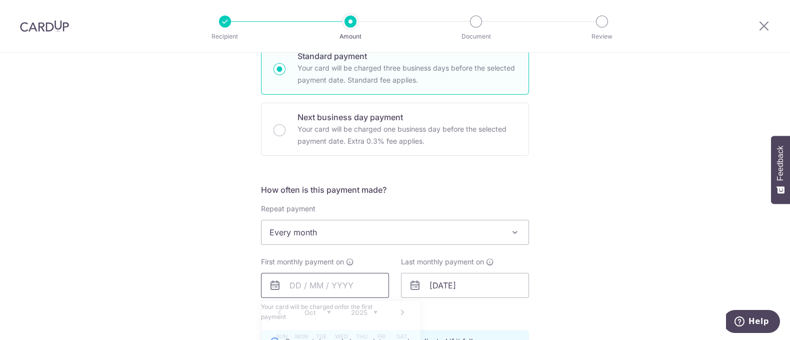
click at [313, 285] on input "text" at bounding box center [325, 285] width 128 height 25
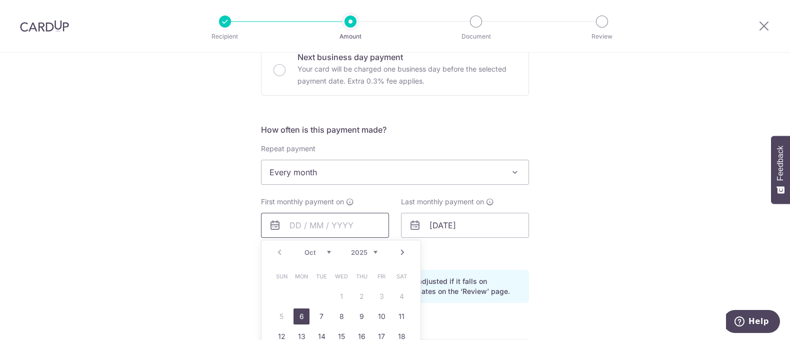
scroll to position [321, 0]
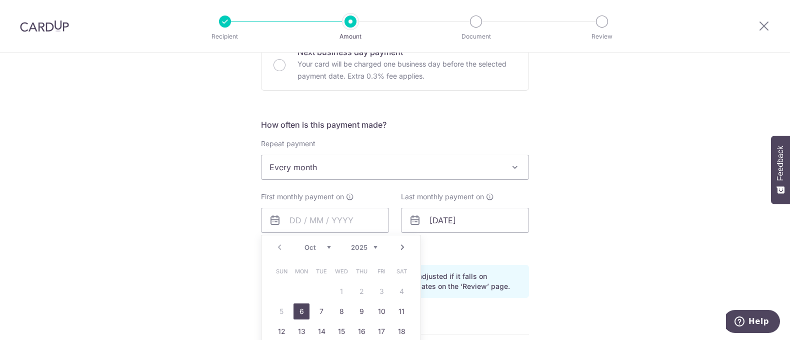
click at [341, 291] on table "Sun Mon Tue Wed Thu Fri Sat 1 2 3 4 5 6 7 8 9 10 11 12 13 14 15 16 17 18 19 20 …" at bounding box center [342, 321] width 140 height 120
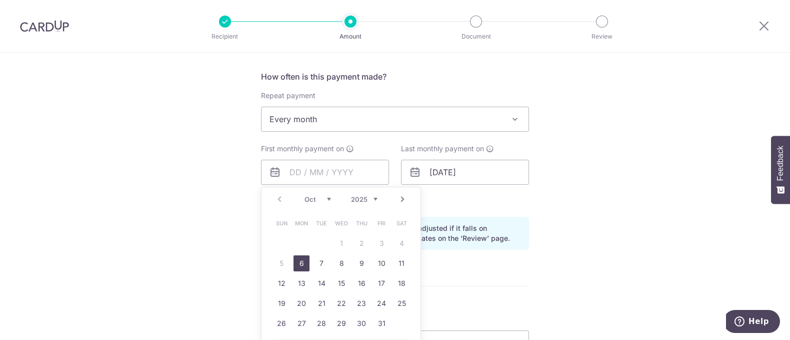
scroll to position [374, 0]
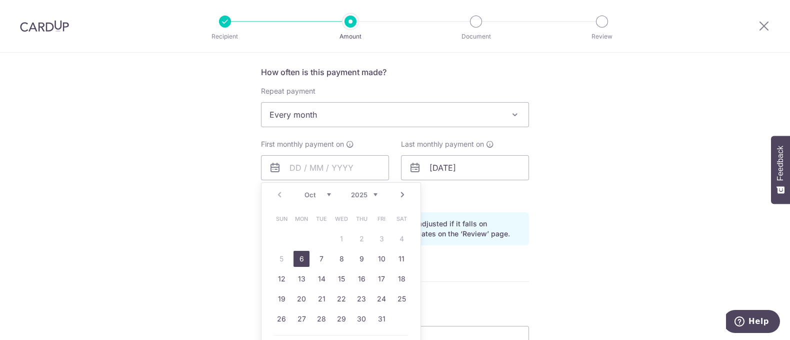
click at [301, 258] on link "6" at bounding box center [302, 259] width 16 height 16
type input "[DATE]"
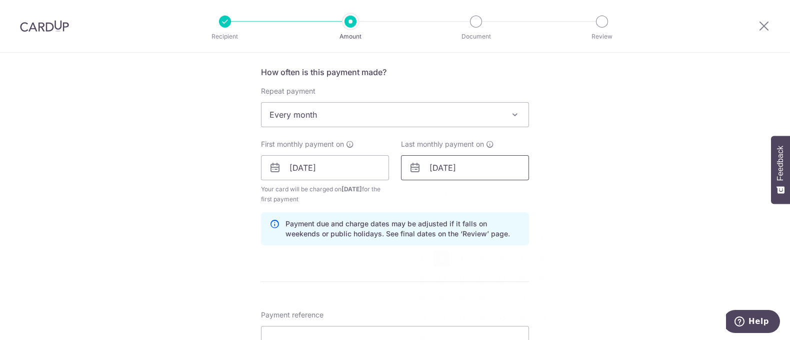
click at [484, 162] on input "[DATE]" at bounding box center [465, 167] width 128 height 25
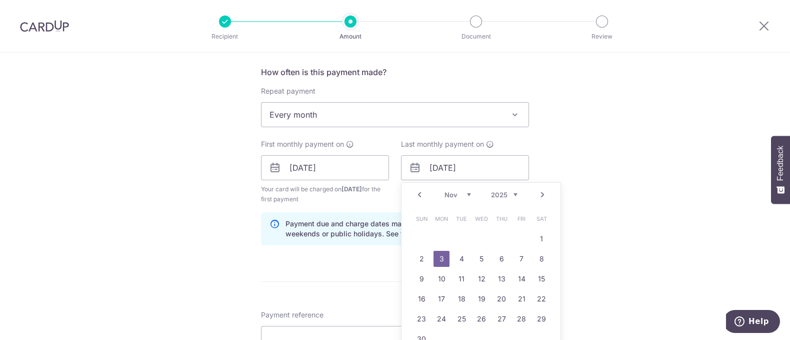
click at [508, 191] on select "2024 2025 2026 2027 2028 2029 2030 2031 2032 2033 2034 2035" at bounding box center [504, 195] width 27 height 8
click at [456, 192] on select "Jan Feb Mar Apr May Jun [DATE] Aug Sep Oct Nov Dec" at bounding box center [458, 195] width 27 height 8
click at [576, 193] on div "Tell us more about your payment Enter payment amount SGD 16,626.72 16626.72 Car…" at bounding box center [395, 157] width 790 height 956
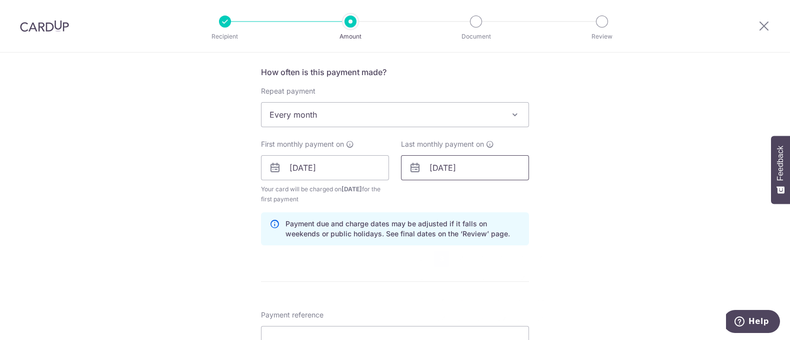
click at [485, 176] on input "03/11/2025" at bounding box center [465, 167] width 128 height 25
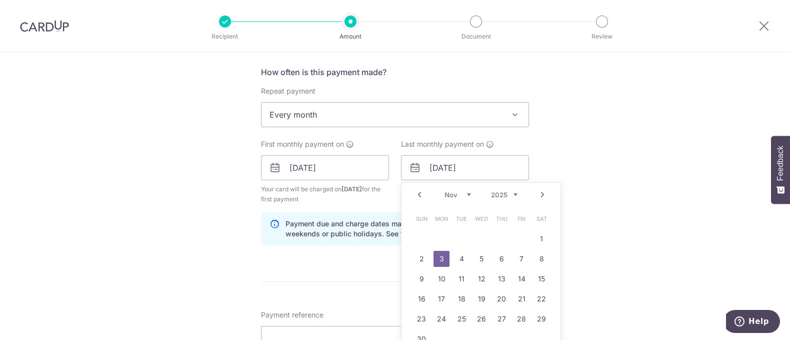
click at [502, 193] on select "2024 2025 2026 2027 2028 2029 2030 2031 2032 2033 2034 2035" at bounding box center [504, 195] width 27 height 8
click at [461, 199] on div "Prev Next Jan Feb Mar Apr May Jun Jul Aug Sep Oct Nov Dec 2024 2025 2026 2027 2…" at bounding box center [481, 195] width 159 height 24
click at [452, 189] on div "Prev Next Jan Feb Mar Apr May Jun Jul Aug Sep Oct Nov Dec 2024 2025 2026 2027 2…" at bounding box center [481, 195] width 159 height 24
click at [467, 195] on select "Jan Feb Mar Apr May Jun Jul Aug Sep Oct Nov Dec" at bounding box center [458, 195] width 27 height 8
click at [540, 234] on link "6" at bounding box center [542, 239] width 16 height 16
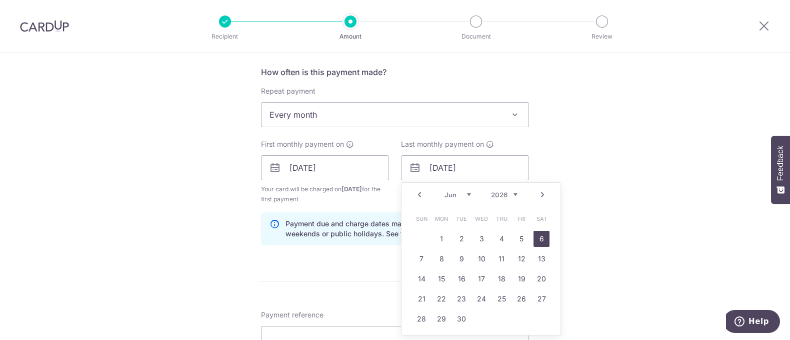
type input "06/06/2026"
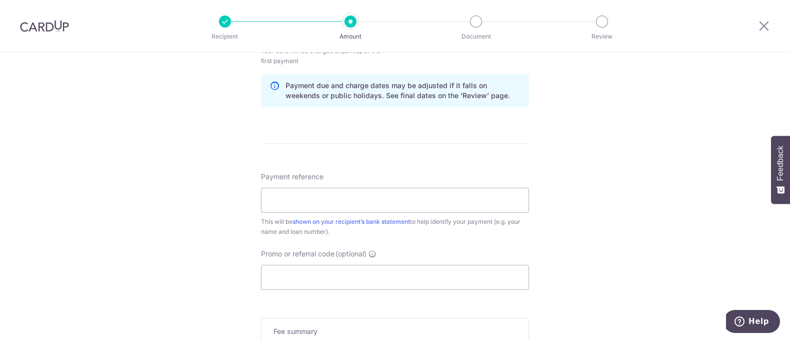
scroll to position [552, 0]
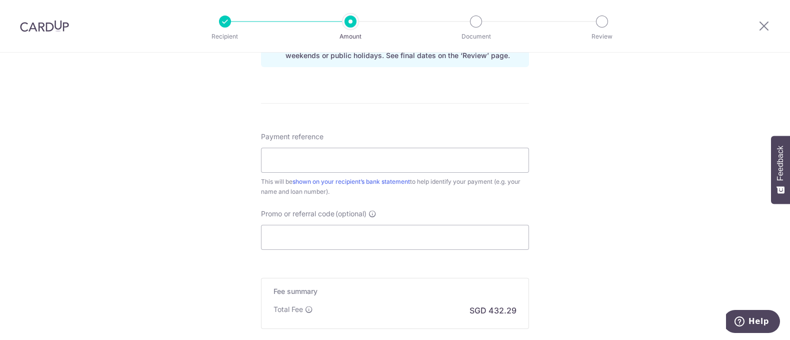
drag, startPoint x: 429, startPoint y: 181, endPoint x: 446, endPoint y: 186, distance: 17.7
click at [446, 186] on div "This will be shown on your recipient’s bank statement to help identify your pay…" at bounding box center [395, 187] width 268 height 20
click at [411, 161] on input "Payment reference" at bounding box center [395, 160] width 268 height 25
drag, startPoint x: 327, startPoint y: 157, endPoint x: 300, endPoint y: 159, distance: 26.6
click at [300, 159] on input "PALLAVIVOHRA(HL-FI-CBAL/RFR,8018861" at bounding box center [395, 160] width 268 height 25
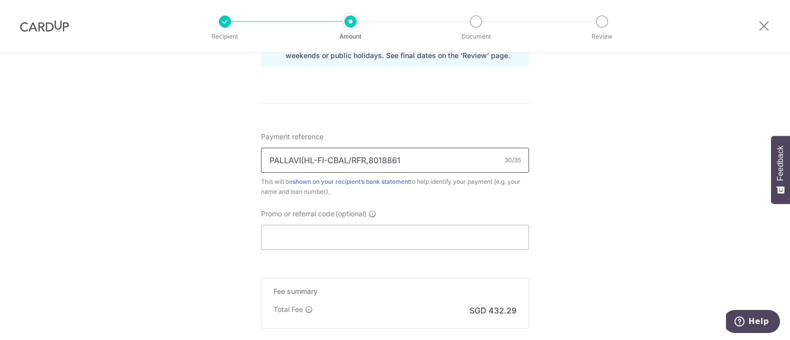
click at [408, 159] on input "PALLAVI(HL-FI-CBAL/RFR,8018861" at bounding box center [395, 160] width 268 height 25
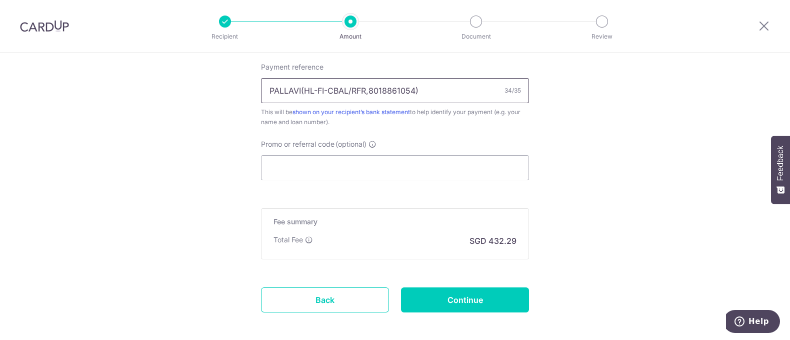
scroll to position [620, 0]
type input "PALLAVI(HL-FI-CBAL/RFR,8018861054)"
click at [406, 176] on input "Promo or referral code (optional)" at bounding box center [395, 168] width 268 height 25
paste input "3HOME25R"
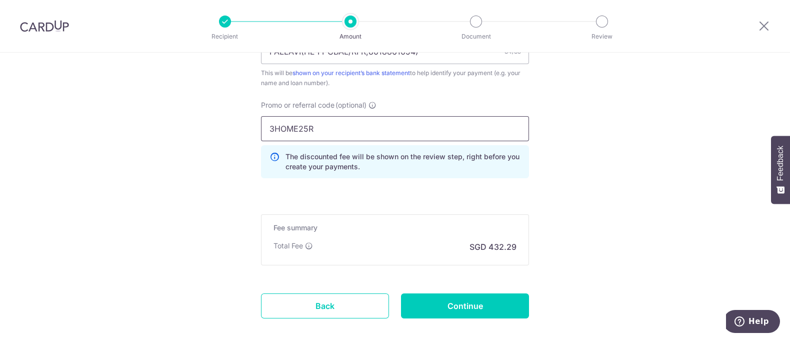
scroll to position [661, 0]
type input "3HOME25R"
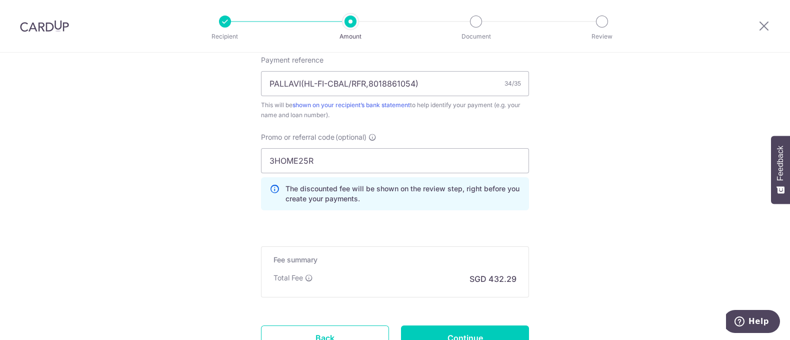
scroll to position [712, 0]
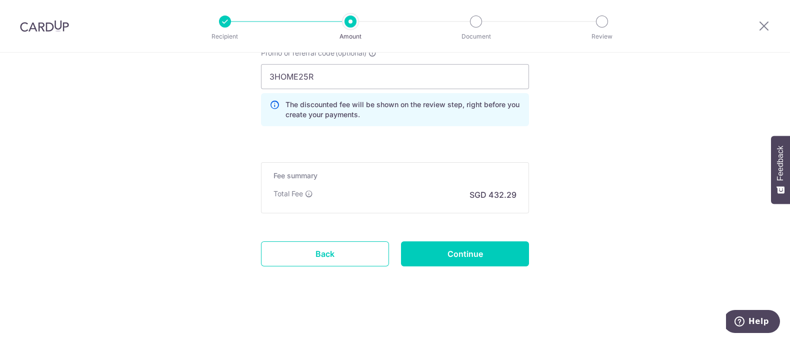
click at [363, 131] on div "Promo or referral code (optional) 3HOME25R The discounted fee will be shown on …" at bounding box center [395, 91] width 280 height 86
click at [323, 76] on input "3HOME25R" at bounding box center [395, 76] width 268 height 25
click at [407, 249] on input "Continue" at bounding box center [465, 253] width 128 height 25
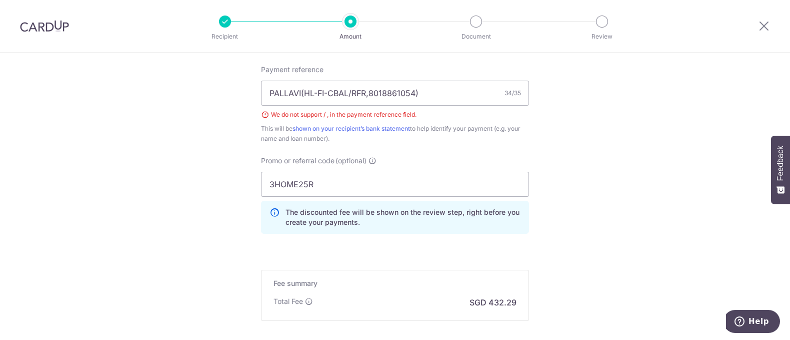
scroll to position [577, 0]
click at [763, 26] on icon at bounding box center [764, 26] width 12 height 13
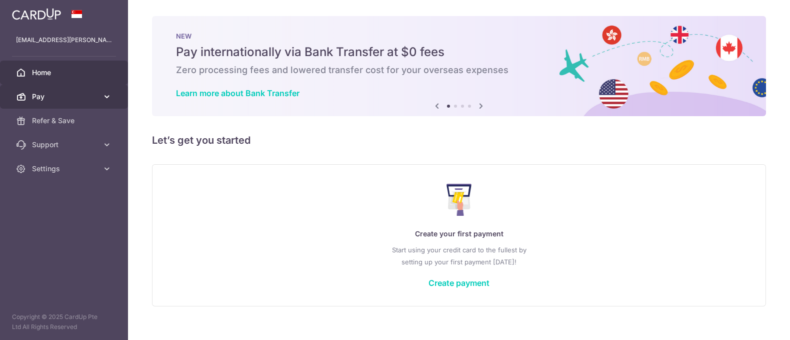
click at [101, 92] on link "Pay" at bounding box center [64, 97] width 128 height 24
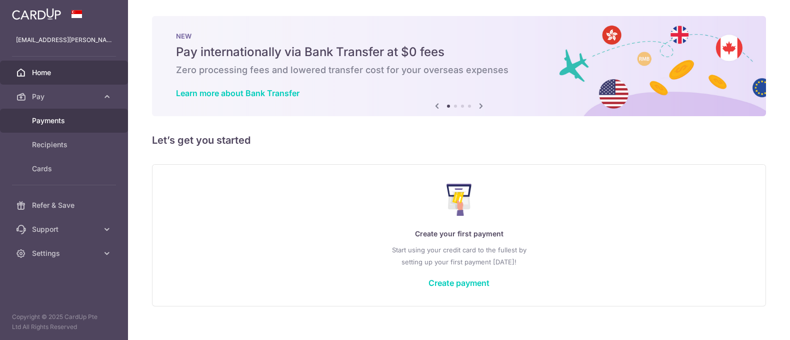
click at [66, 119] on span "Payments" at bounding box center [65, 121] width 66 height 10
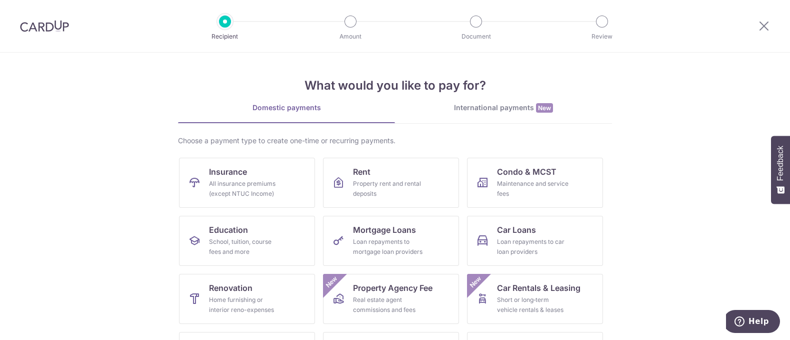
click at [57, 34] on div at bounding box center [44, 26] width 89 height 52
click at [49, 28] on img at bounding box center [44, 26] width 49 height 12
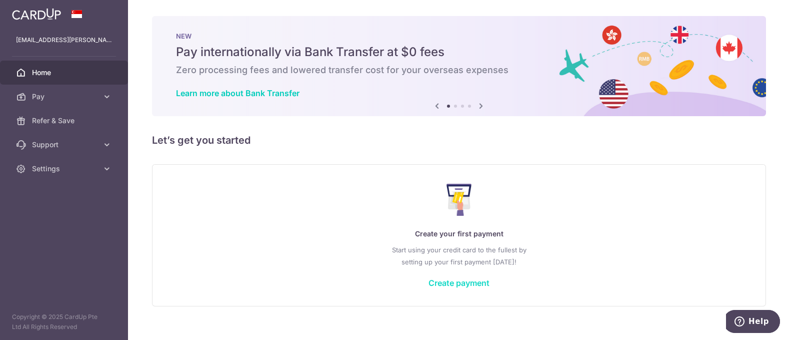
click at [472, 283] on link "Create payment" at bounding box center [459, 283] width 61 height 10
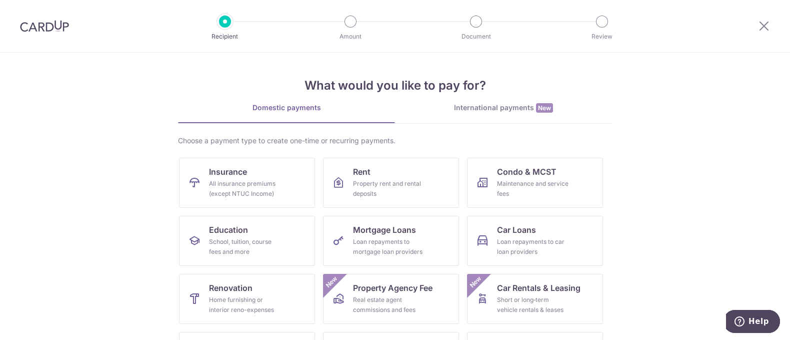
click at [44, 21] on img at bounding box center [44, 26] width 49 height 12
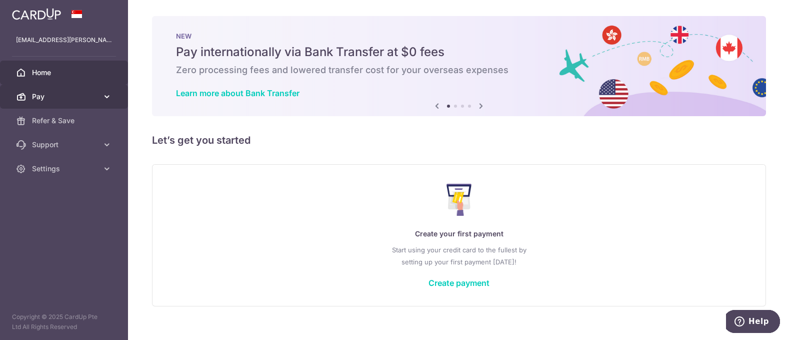
click at [81, 96] on span "Pay" at bounding box center [65, 97] width 66 height 10
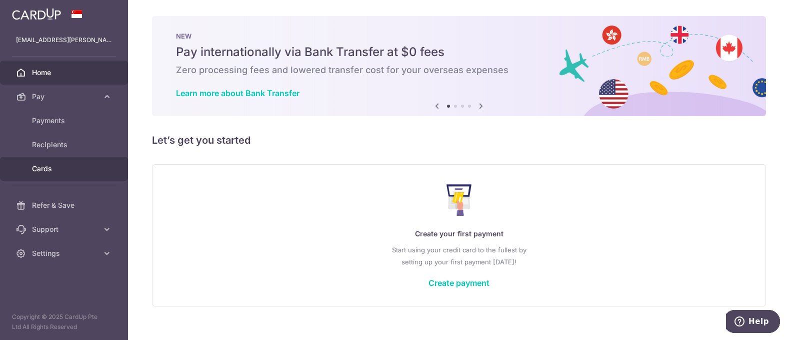
click at [85, 168] on span "Cards" at bounding box center [65, 169] width 66 height 10
